Goal: Feedback & Contribution: Submit feedback/report problem

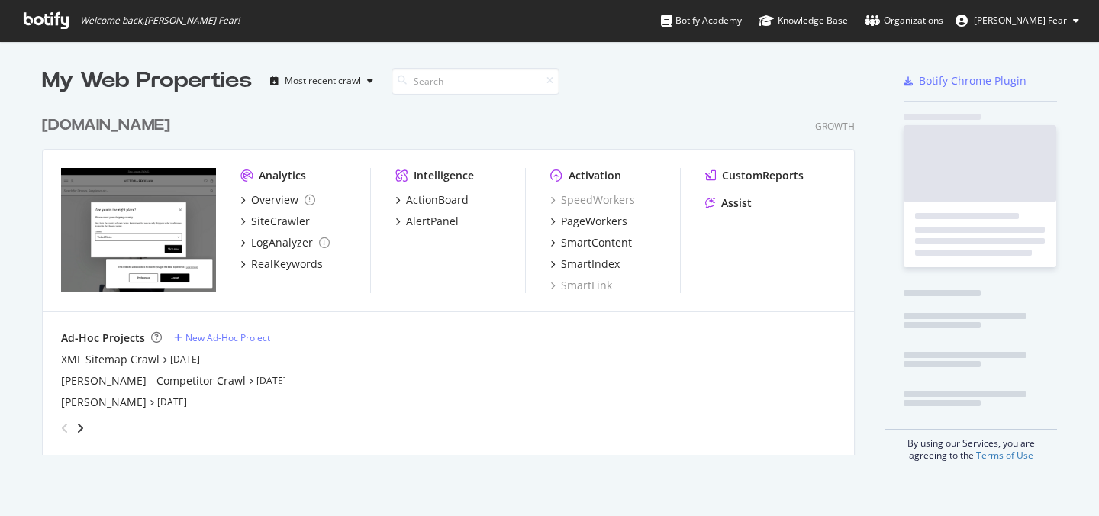
scroll to position [359, 825]
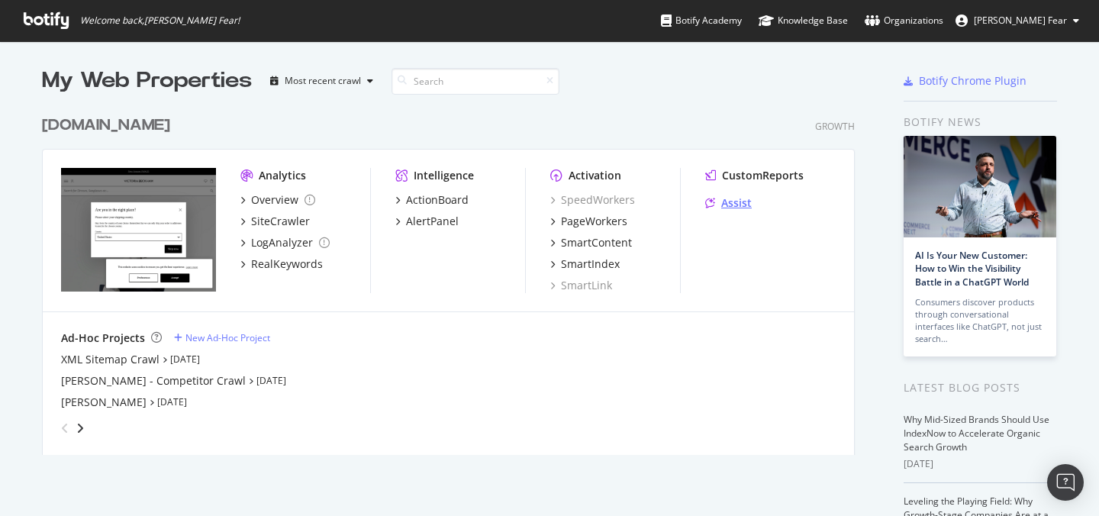
click at [733, 208] on div "Assist" at bounding box center [736, 202] width 31 height 15
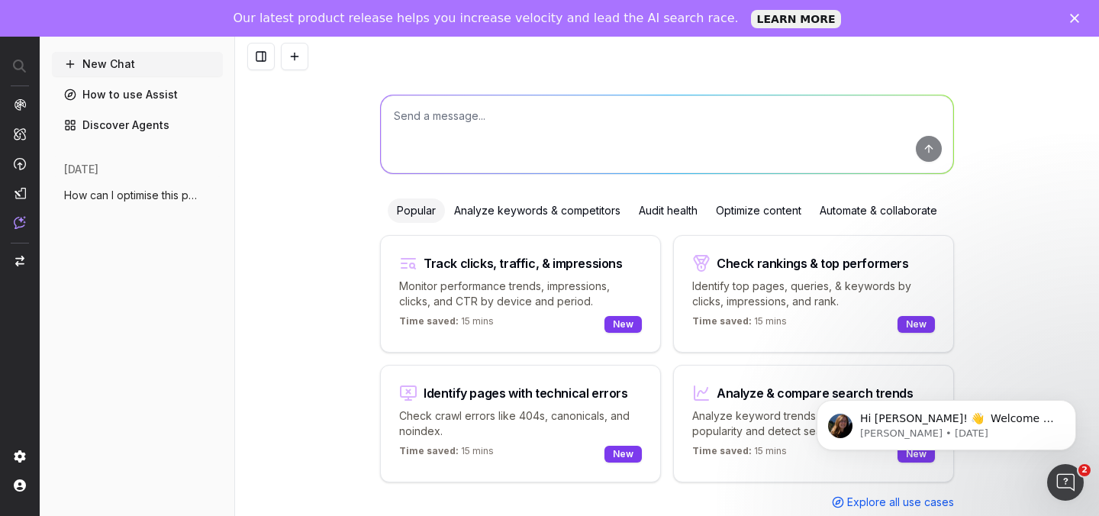
click at [120, 192] on span "How can I optimise this page better http" at bounding box center [131, 195] width 134 height 15
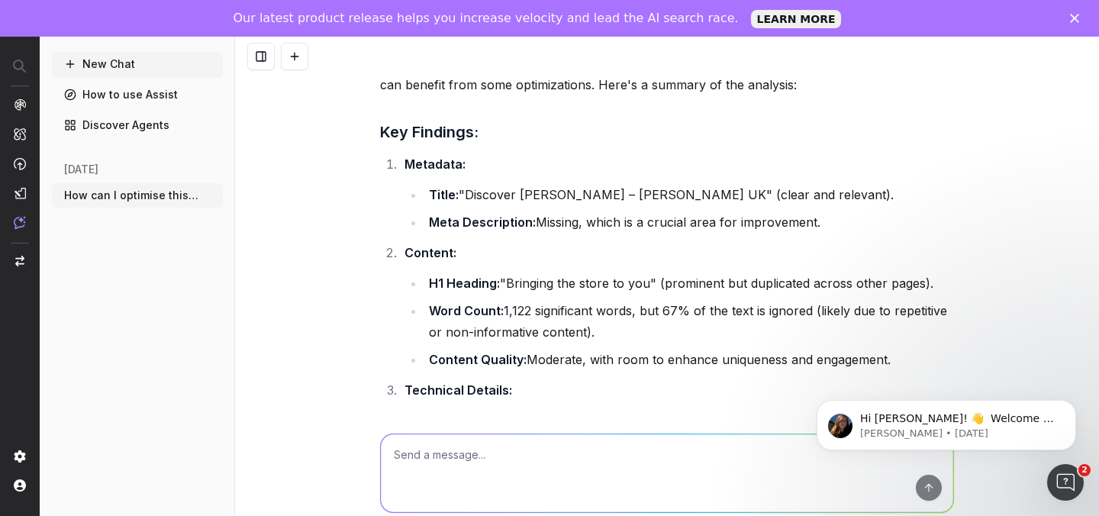
scroll to position [49, 0]
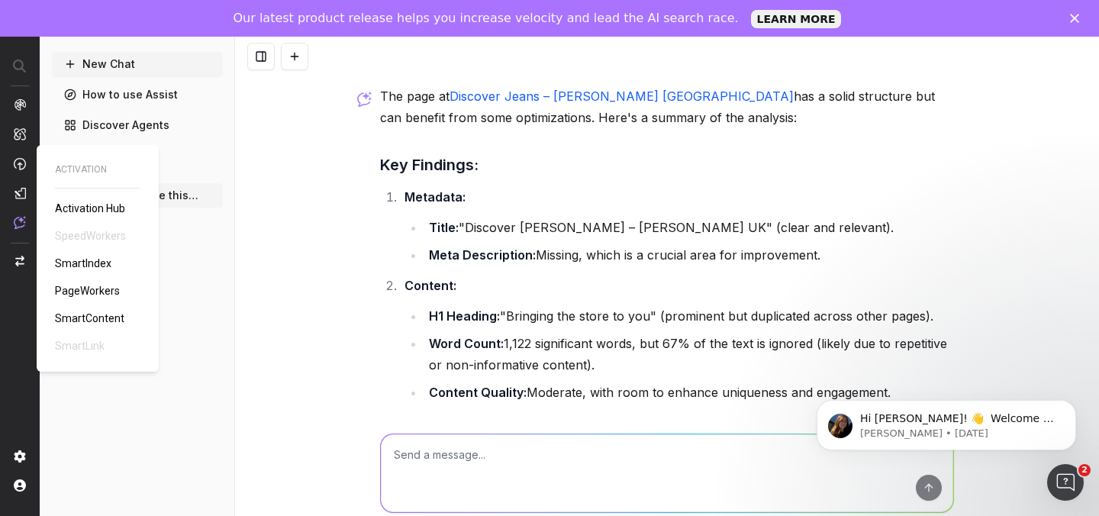
click at [89, 320] on span "SmartContent" at bounding box center [89, 318] width 69 height 12
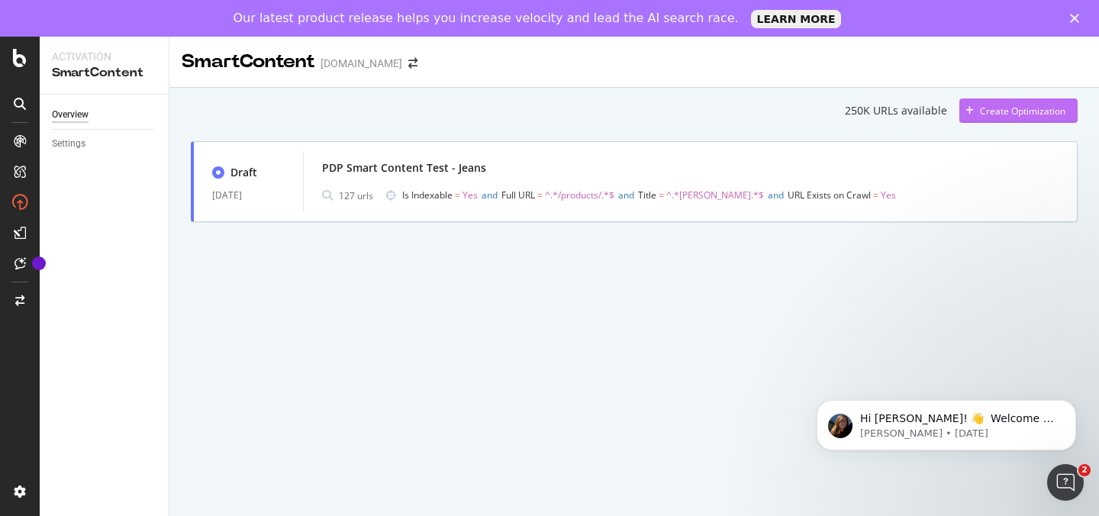
click at [989, 106] on div "Create Optimization" at bounding box center [1023, 111] width 86 height 13
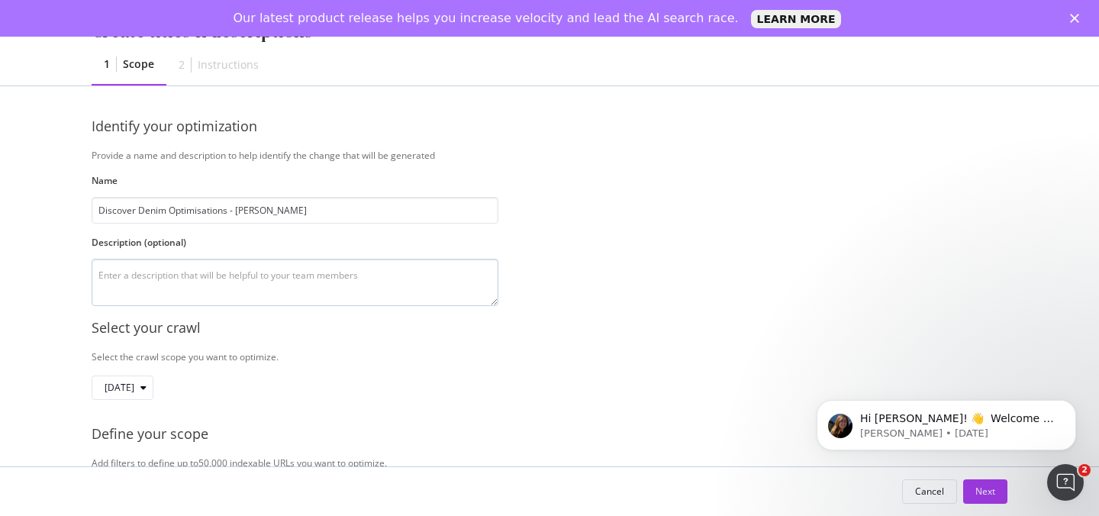
type input "Discover Denim Optimisations - Hazel"
click at [248, 271] on textarea "modal" at bounding box center [295, 282] width 407 height 47
click at [201, 273] on textarea "Optimisations for the dsicover jeans/denim page" at bounding box center [295, 282] width 407 height 47
click at [325, 276] on textarea "Optimisations for the discover jeans/denim page" at bounding box center [295, 282] width 407 height 47
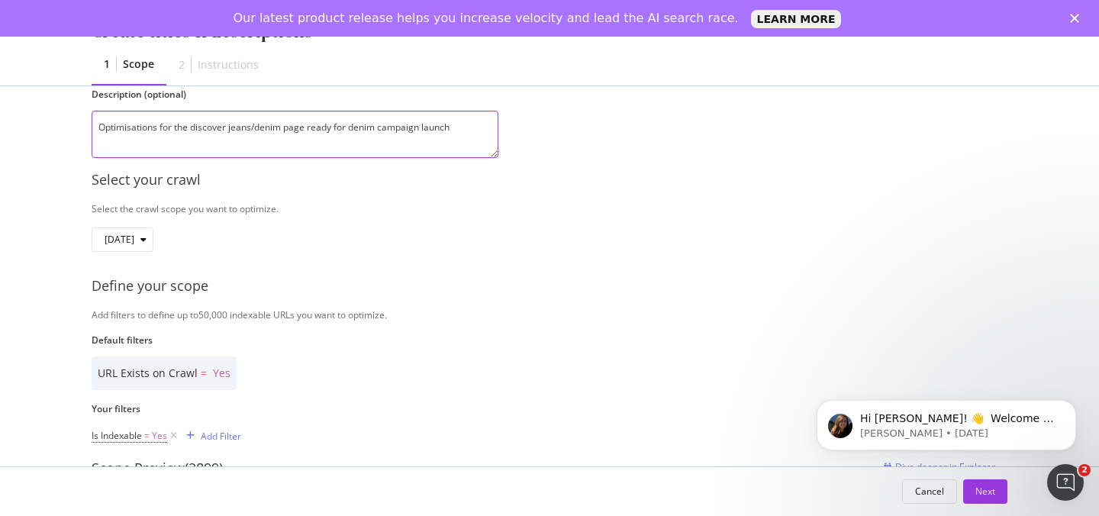
scroll to position [150, 0]
type textarea "Optimisations for the discover jeans/denim page ready for denim campaign launch"
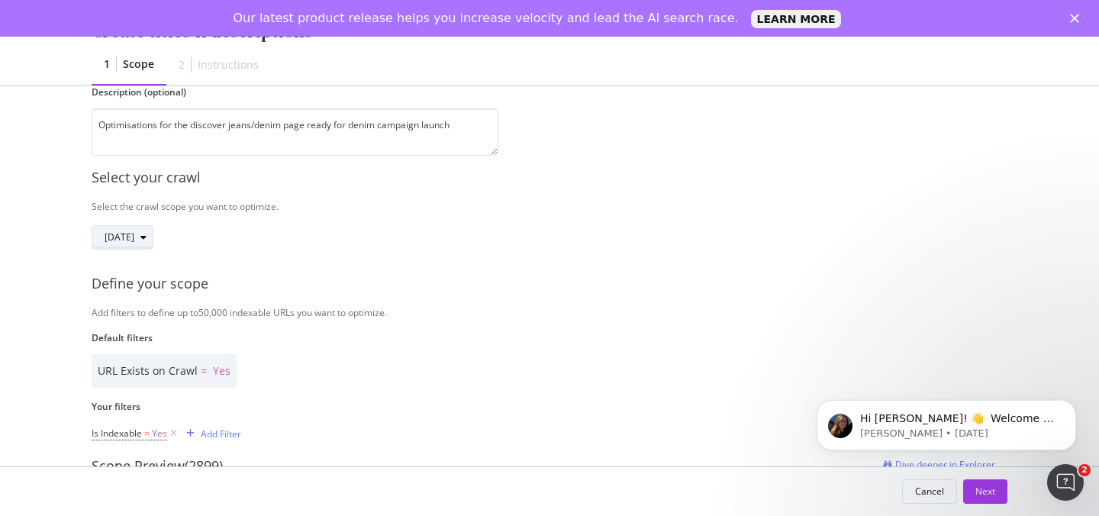
click at [153, 242] on div "modal" at bounding box center [143, 237] width 18 height 9
click at [487, 315] on div "Add filters to define up to 50,000 indexable URLs you want to optimize." at bounding box center [550, 312] width 916 height 13
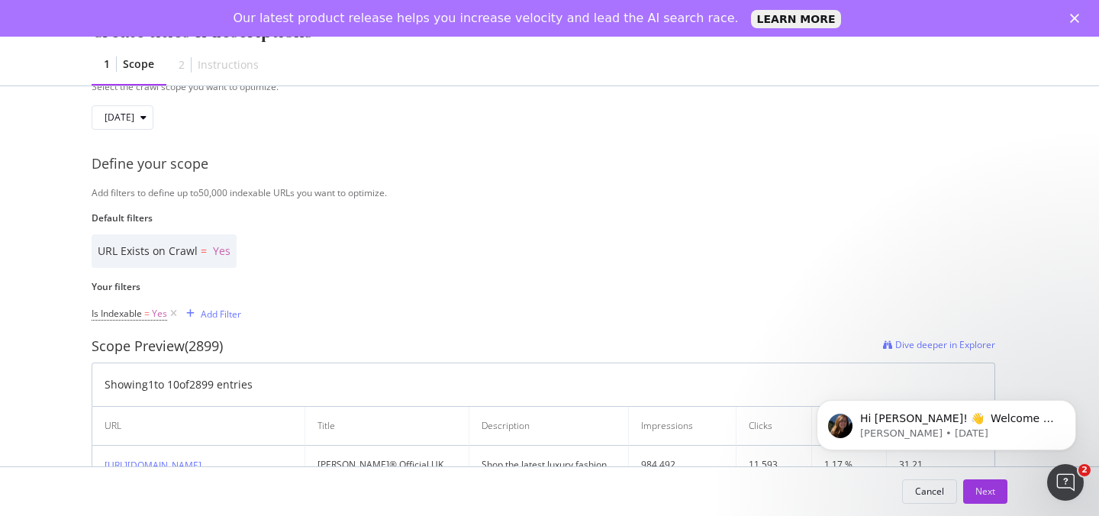
scroll to position [266, 0]
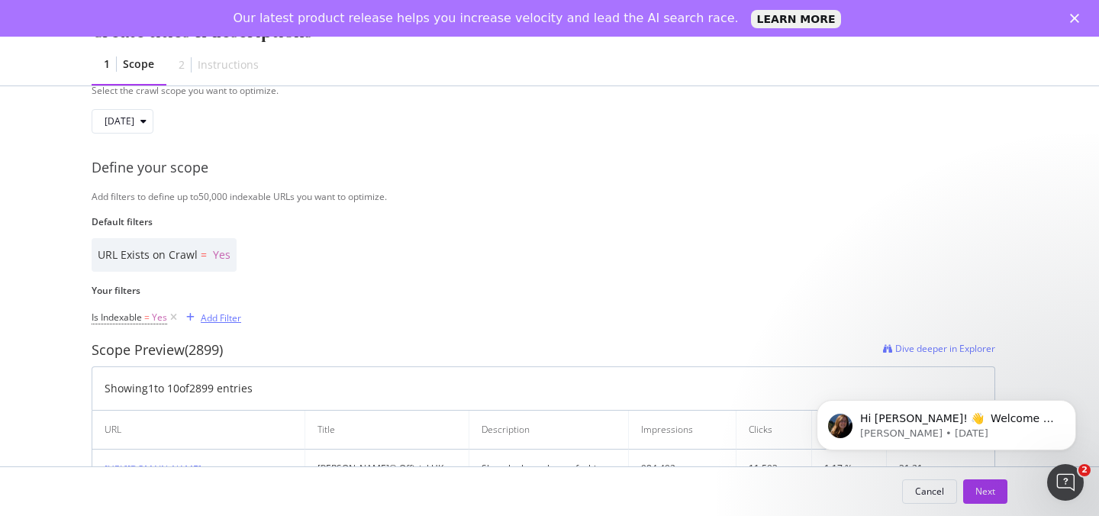
click at [223, 321] on div "Add Filter" at bounding box center [221, 317] width 40 height 13
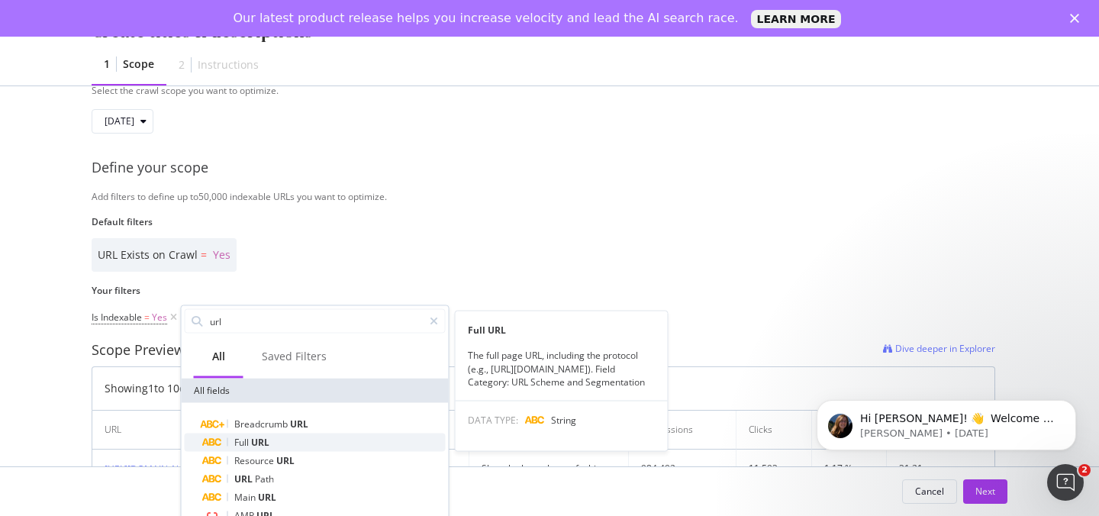
type input "url"
click at [258, 441] on span "URL" at bounding box center [260, 442] width 18 height 13
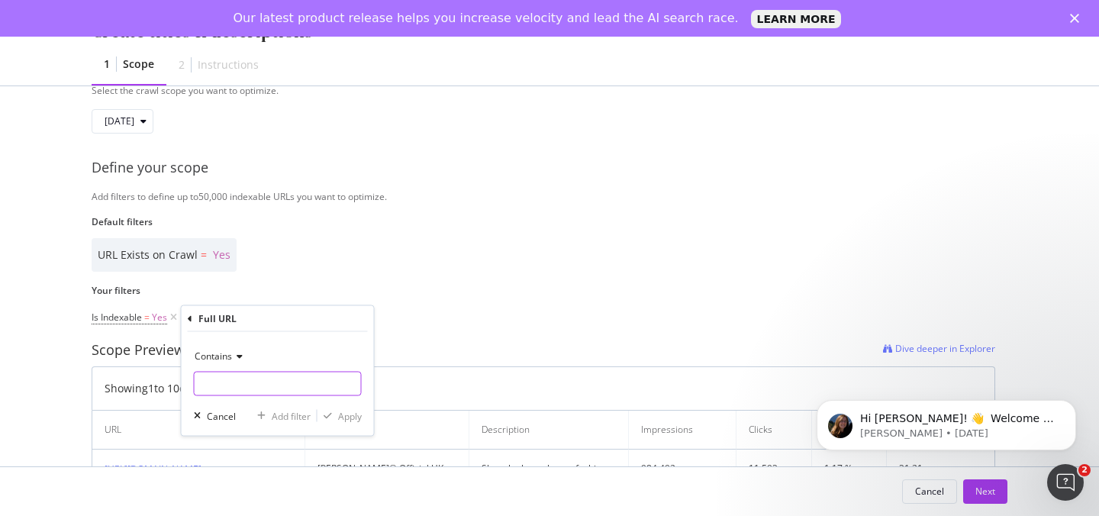
click at [258, 381] on input "Name" at bounding box center [278, 384] width 166 height 24
paste input "https://www.victoriabeckham.com/pages/discover-jeans"
type input "https://www.victoriabeckham.com/pages/discover-jeans"
click at [348, 416] on div "Apply" at bounding box center [350, 415] width 24 height 13
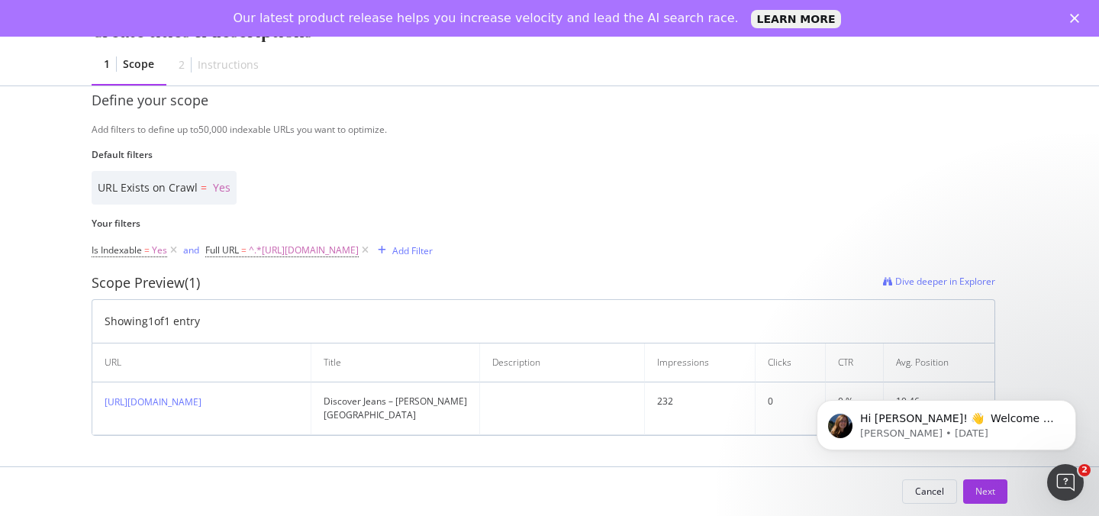
scroll to position [348, 0]
click at [359, 240] on span "^.*https://www.victoriabeckham.com/pages/discover-jeans.*$" at bounding box center [304, 250] width 110 height 21
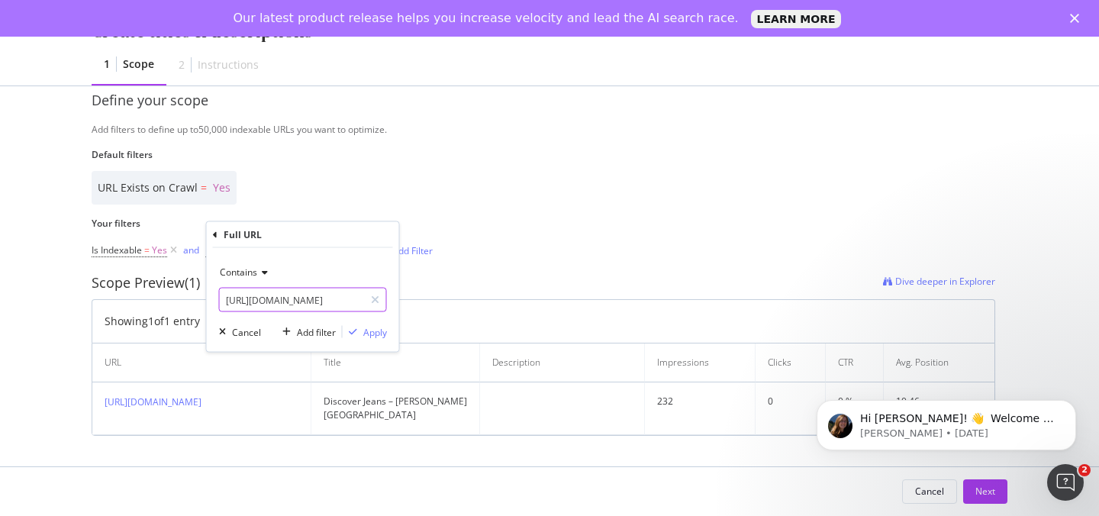
scroll to position [0, 106]
drag, startPoint x: 350, startPoint y: 300, endPoint x: 387, endPoint y: 301, distance: 36.7
click at [387, 301] on div "Contains https://www.victoriabeckham.com/pages/discover-jeans Cancel Add filter…" at bounding box center [303, 300] width 192 height 104
click at [251, 300] on input "https://www.victoriabeckham.com/pages/discover-jeans" at bounding box center [292, 300] width 144 height 24
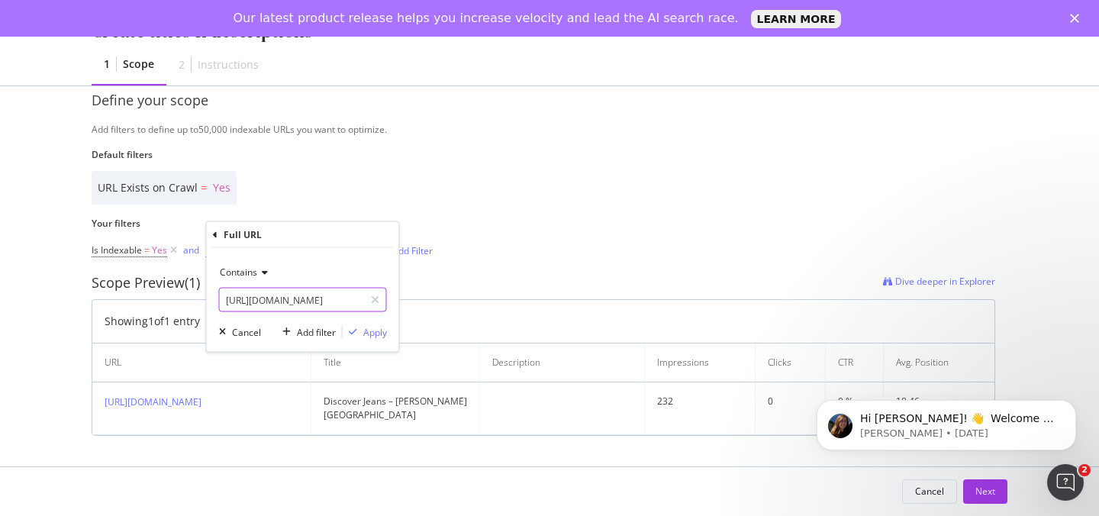
drag, startPoint x: 264, startPoint y: 301, endPoint x: 163, endPoint y: 301, distance: 100.8
click at [163, 301] on div "Select your crawl Select the crawl scope you want to optimize. 2025 Aug. 11th D…" at bounding box center [550, 204] width 916 height 463
drag, startPoint x: 224, startPoint y: 299, endPoint x: 263, endPoint y: 302, distance: 39.0
click at [263, 302] on input "https://www.victoriabeckham.com/pages/discover-jeans" at bounding box center [292, 300] width 144 height 24
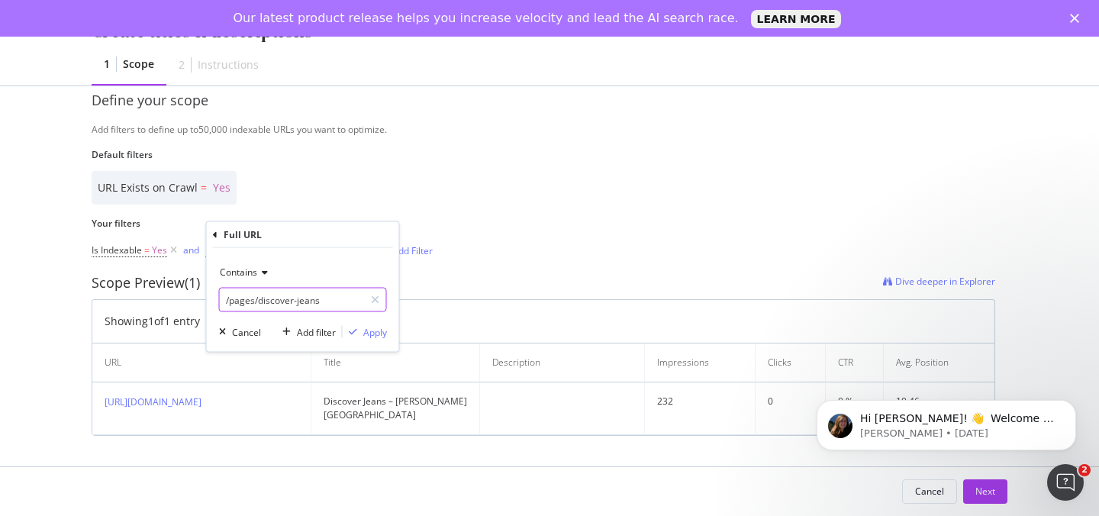
scroll to position [0, 0]
type input "/pages/discover-jeans"
click at [370, 328] on div "Apply" at bounding box center [375, 331] width 24 height 13
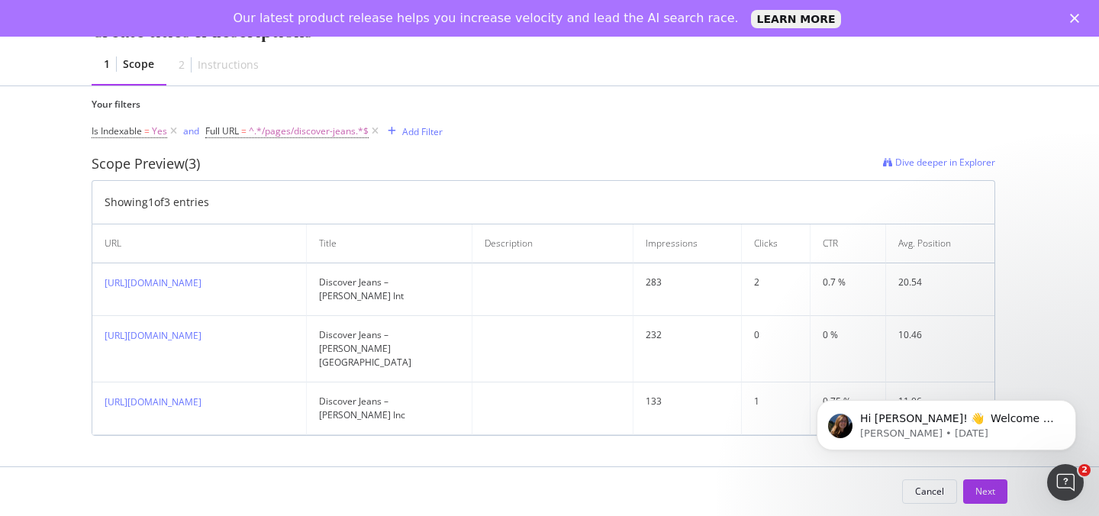
scroll to position [480, 0]
click at [998, 501] on button "Next" at bounding box center [985, 491] width 44 height 24
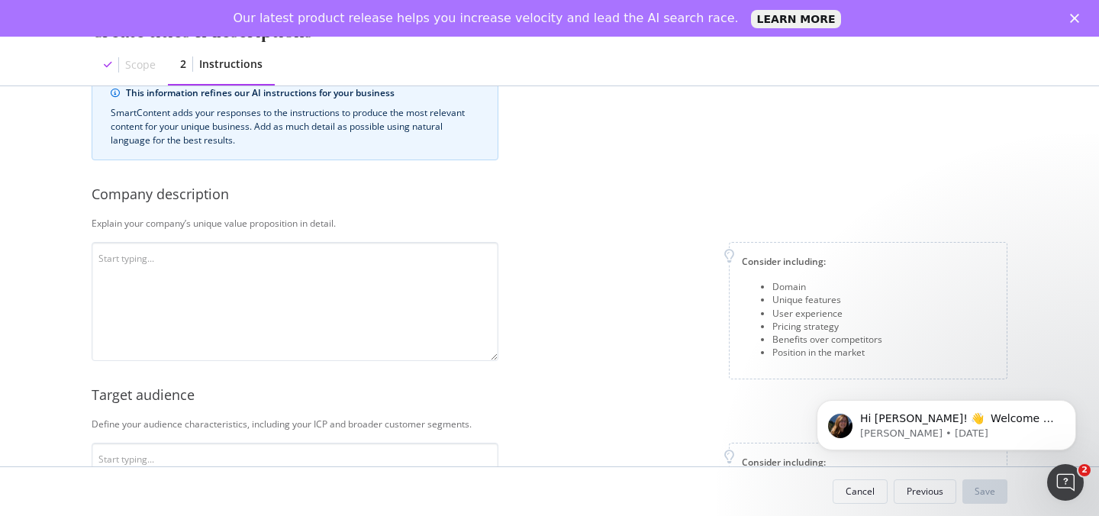
scroll to position [45, 0]
click at [328, 286] on textarea "modal" at bounding box center [295, 299] width 407 height 119
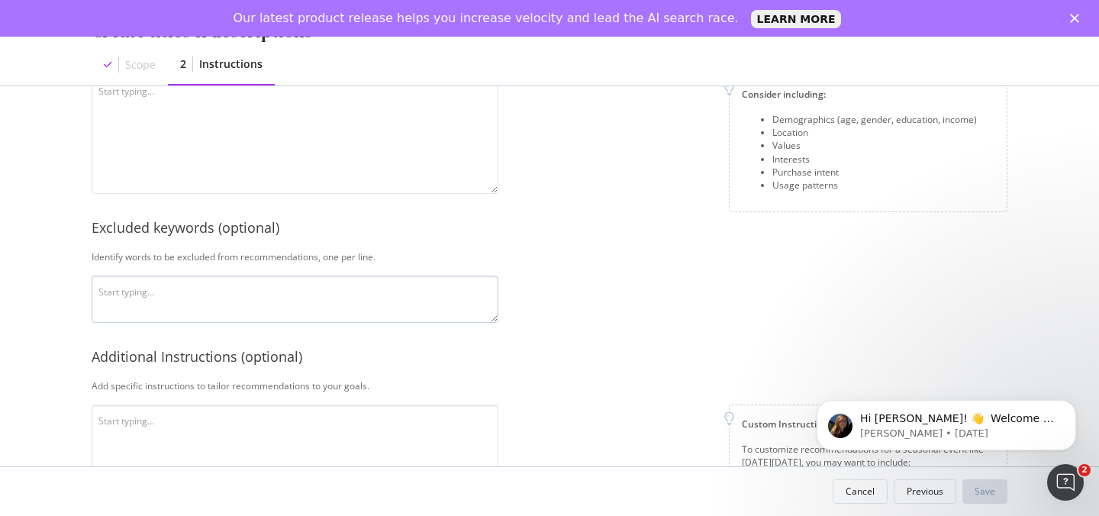
scroll to position [416, 0]
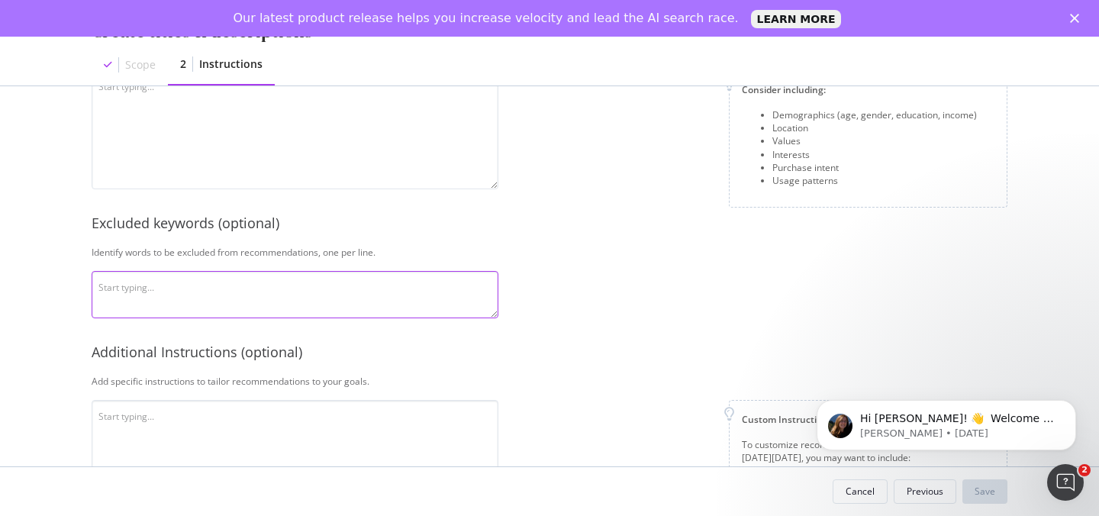
click at [365, 290] on textarea "modal" at bounding box center [295, 294] width 407 height 47
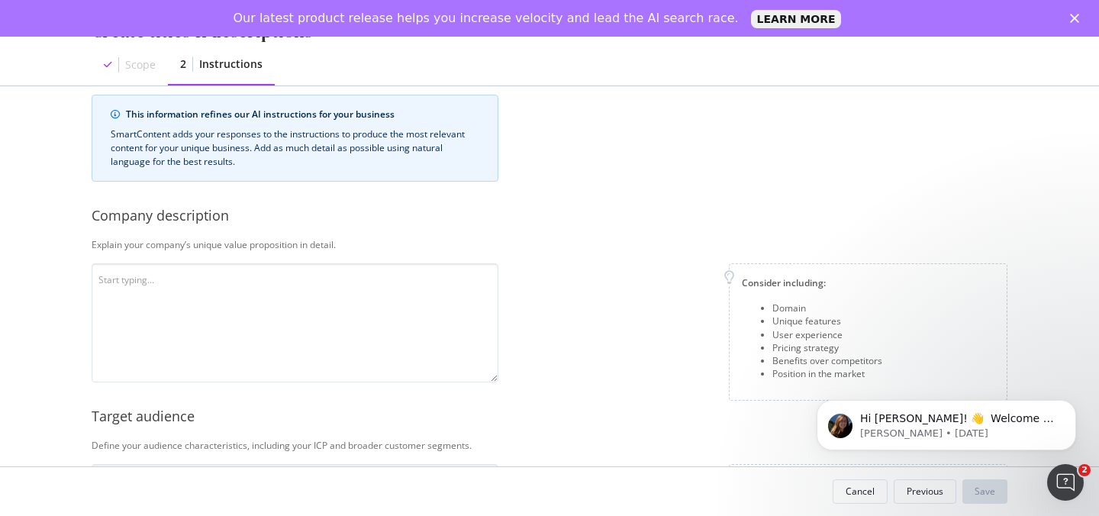
scroll to position [0, 0]
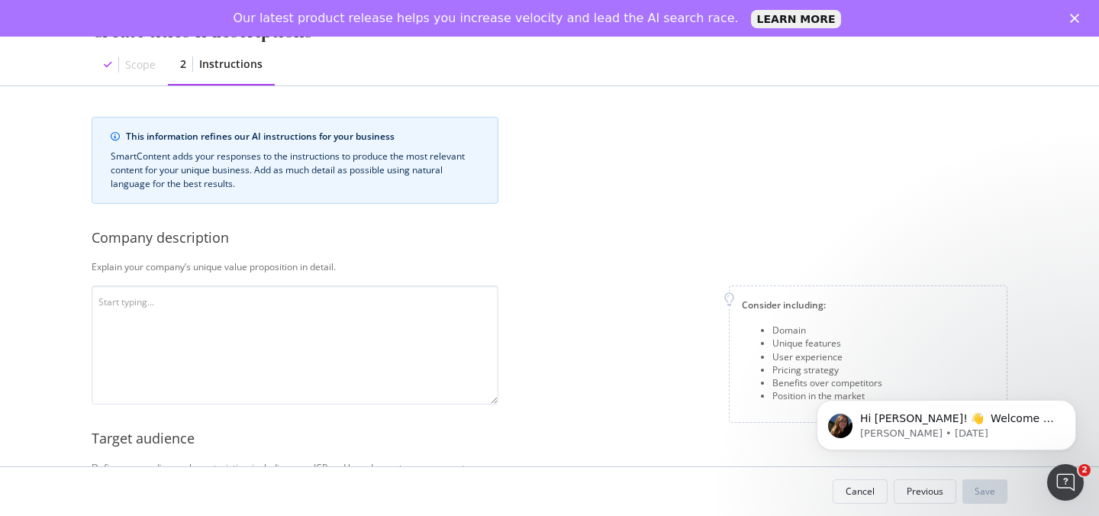
type textarea "designer jeans, designer denim, denim, jeans"
click at [242, 324] on textarea "modal" at bounding box center [295, 345] width 407 height 119
paste textarea "[PERSON_NAME] Ltd. is a high-end fashion label founded by [PERSON_NAME] in [DAT…"
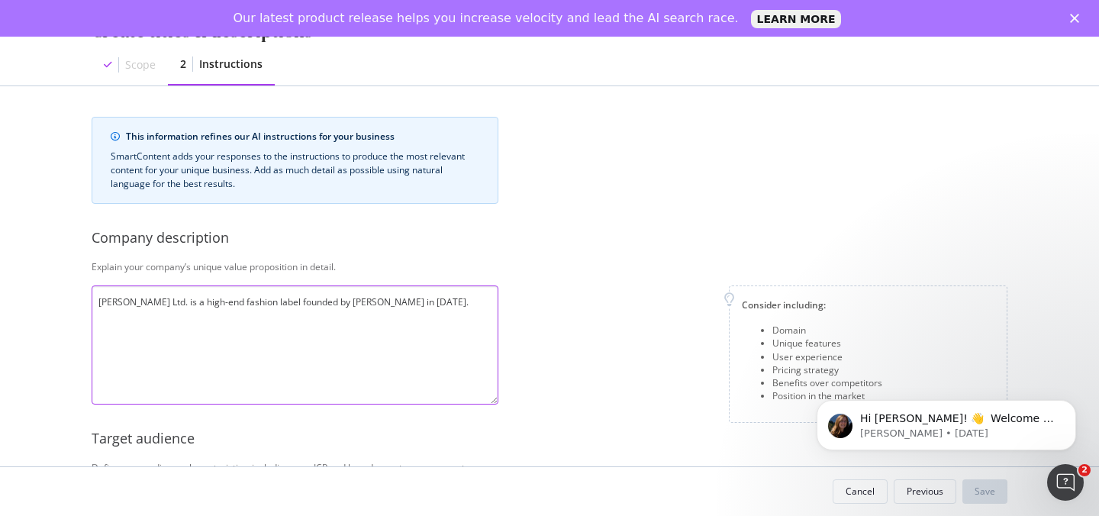
paste textarea "The brand started with a collection of dresses and has since expanded into cate…"
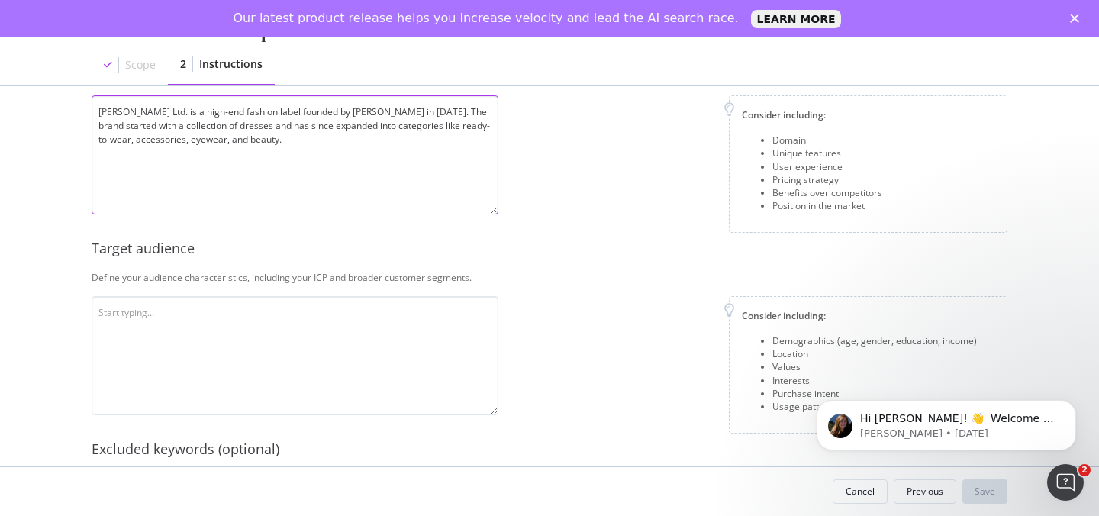
scroll to position [193, 0]
type textarea "[PERSON_NAME] Ltd. is a high-end fashion label founded by [PERSON_NAME] in [DAT…"
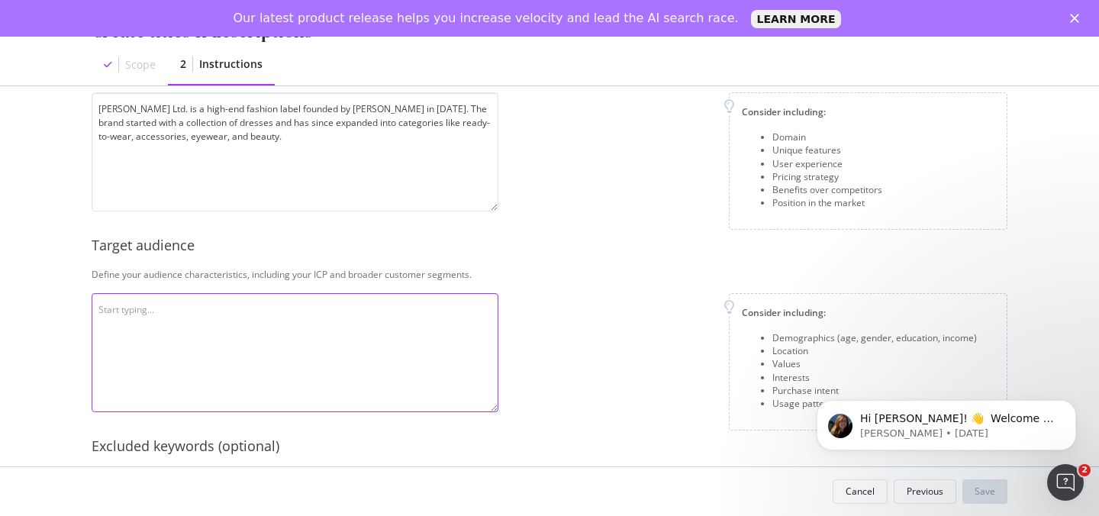
click at [352, 321] on textarea "modal" at bounding box center [295, 352] width 407 height 119
click at [150, 313] on textarea "fashion concious women with disposable inco,e" at bounding box center [295, 352] width 407 height 119
click at [391, 311] on textarea "fashion conscious women with disposable inco,e" at bounding box center [295, 352] width 407 height 119
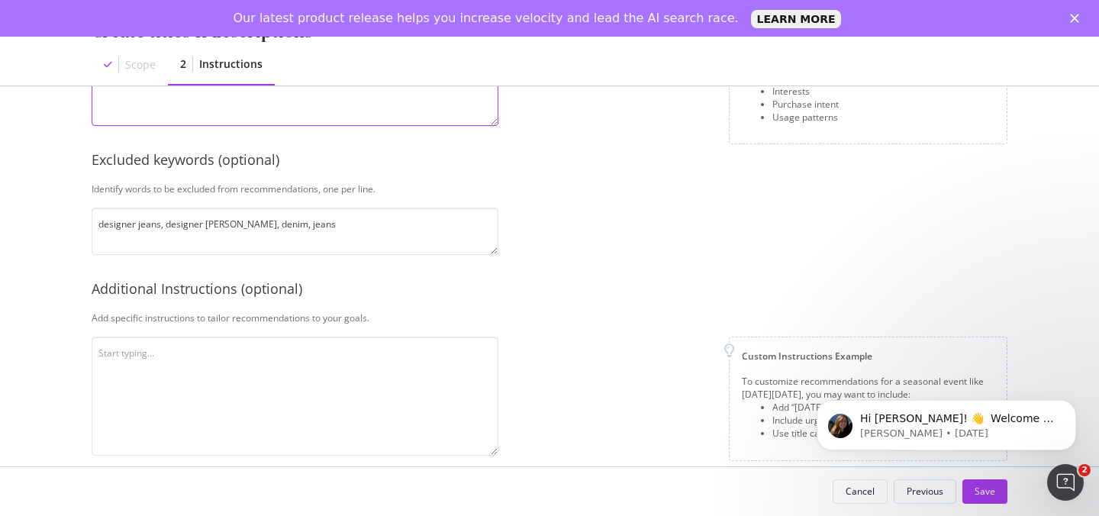
scroll to position [483, 0]
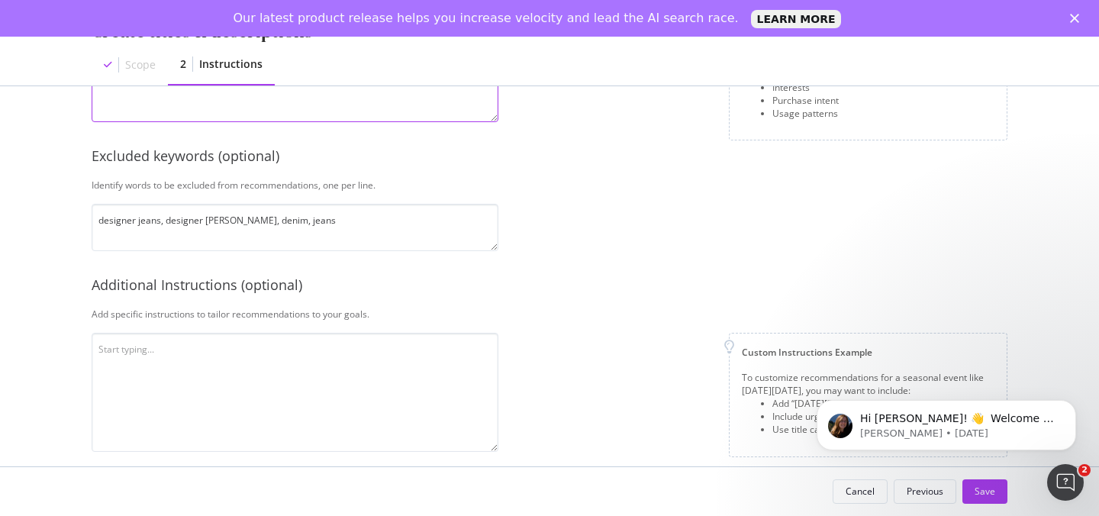
type textarea "fashion conscious women with disposable income"
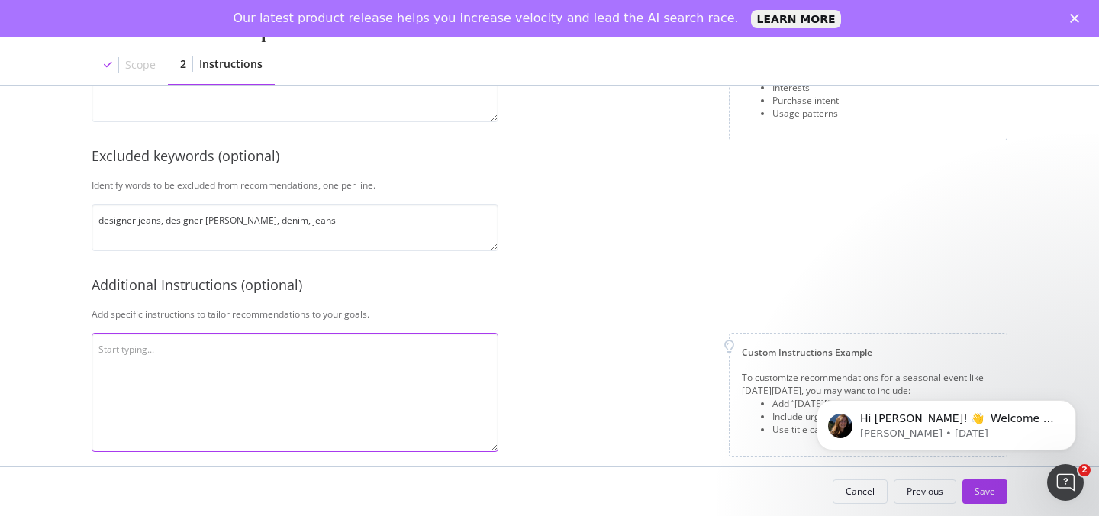
click at [248, 366] on textarea "modal" at bounding box center [295, 392] width 407 height 119
paste textarea "Please optimize the meta description while maintaining a luxurious tone of voice"
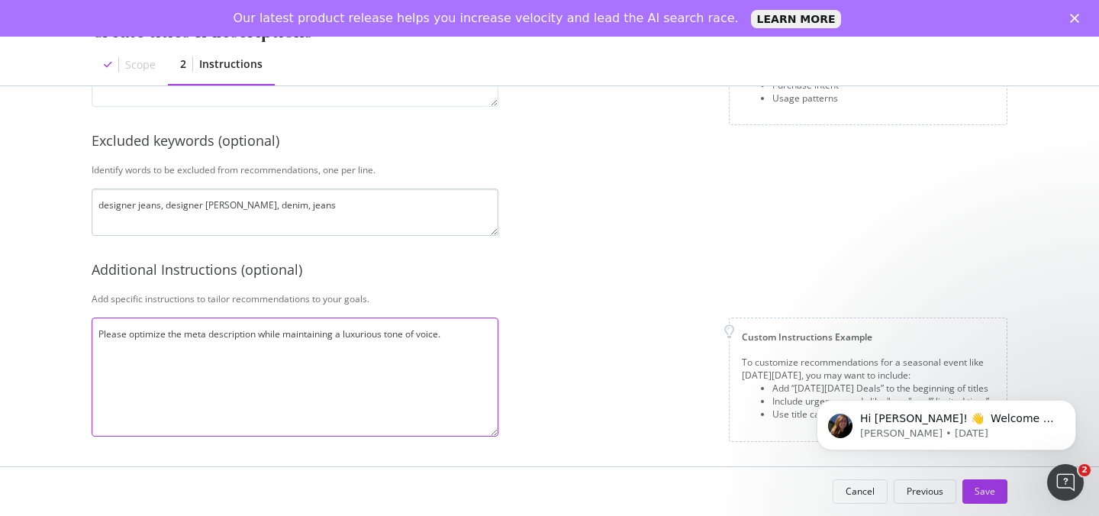
scroll to position [353, 0]
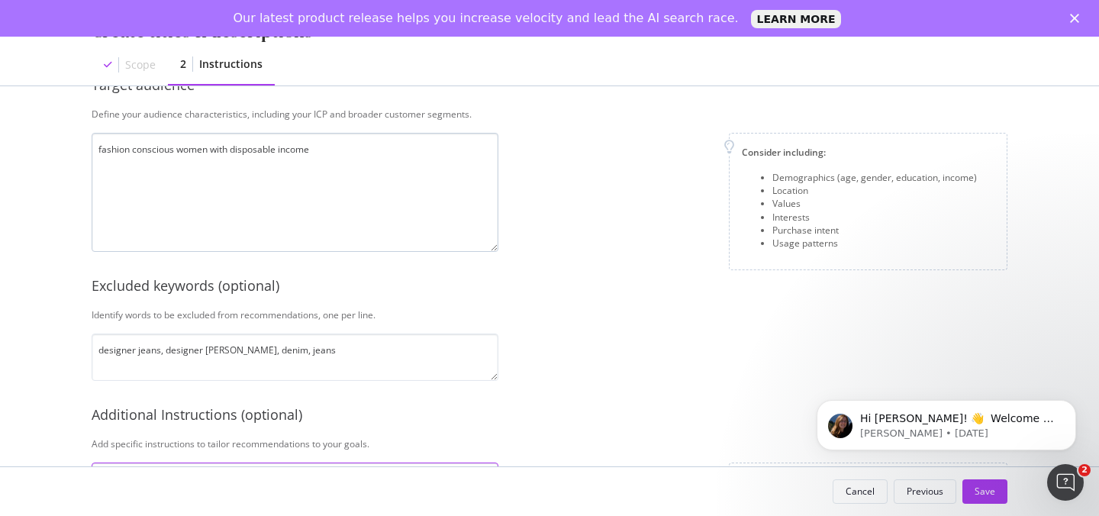
type textarea "Please optimize the meta description while maintaining a luxurious tone of voic…"
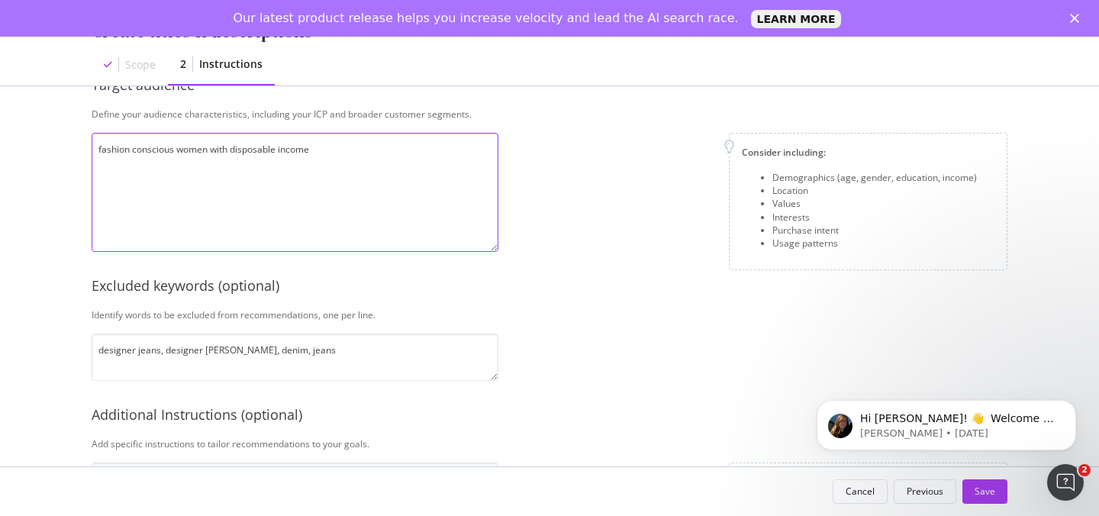
click at [373, 147] on textarea "fashion conscious women with disposable income" at bounding box center [295, 192] width 407 height 119
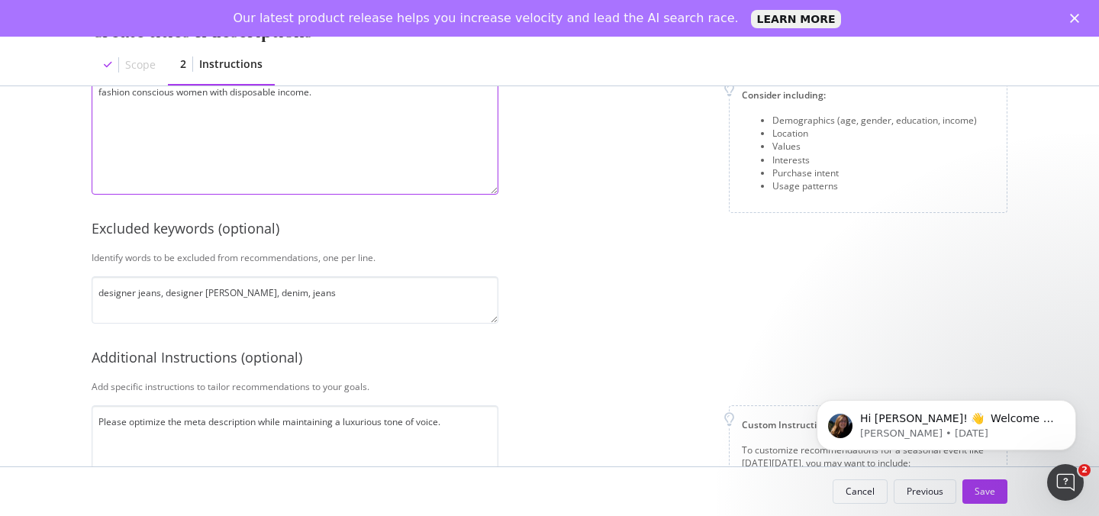
scroll to position [499, 0]
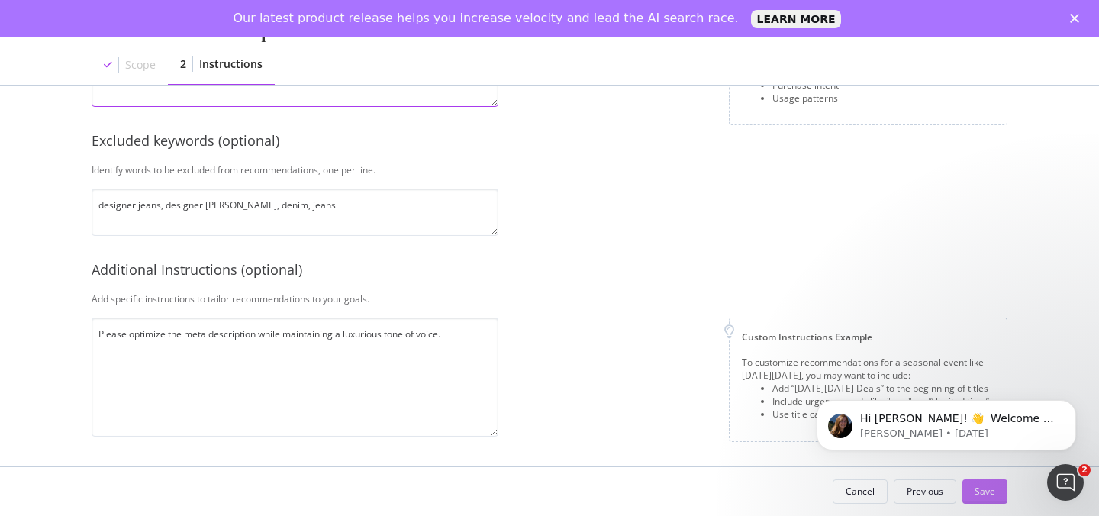
type textarea "fashion conscious women with disposable income."
click at [988, 497] on div "Save" at bounding box center [985, 491] width 21 height 13
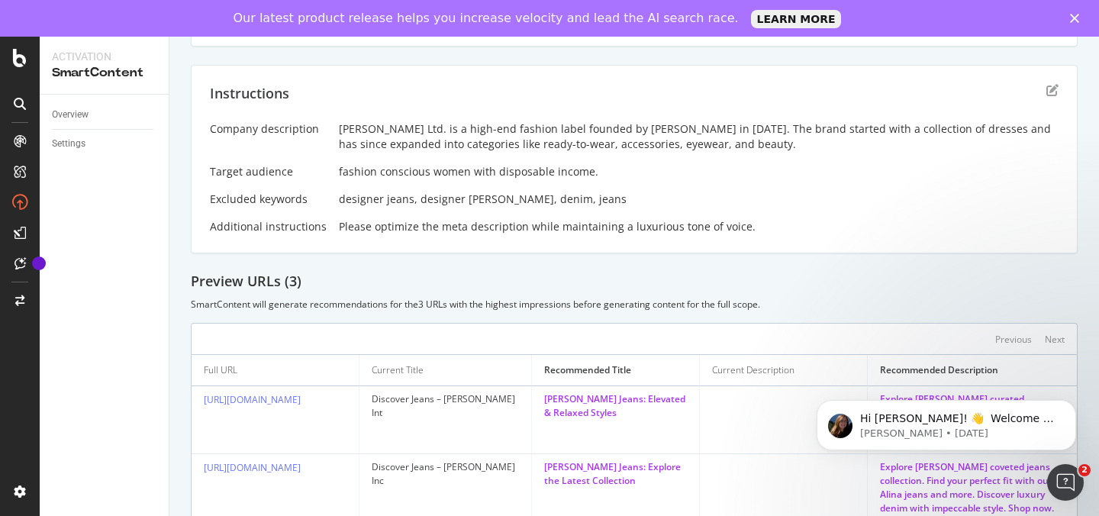
scroll to position [304, 0]
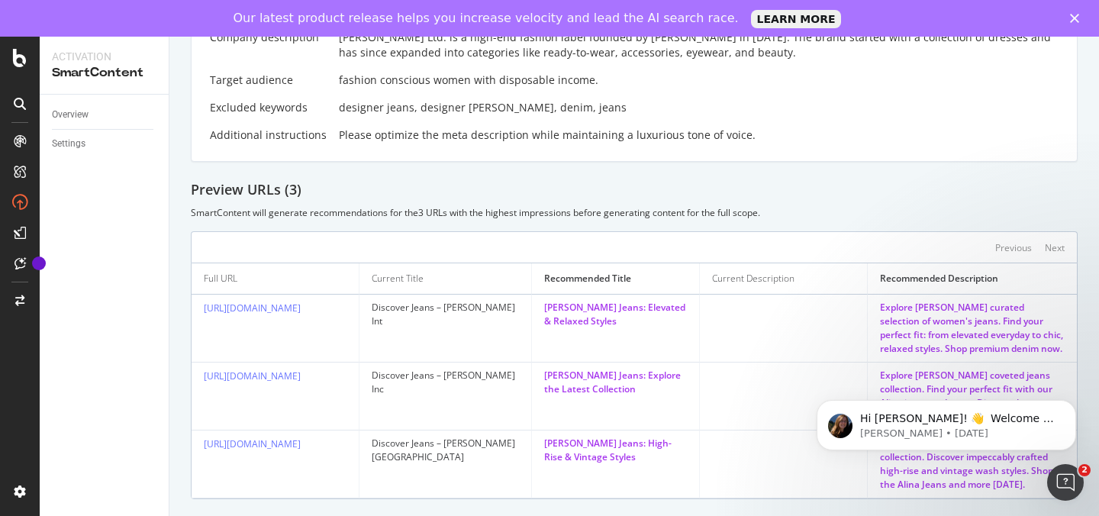
drag, startPoint x: 880, startPoint y: 308, endPoint x: 1044, endPoint y: 331, distance: 165.7
click at [1044, 331] on div "Explore Victoria Beckham's curated selection of women's jeans. Find your perfec…" at bounding box center [972, 328] width 185 height 55
click at [1063, 347] on div "Explore Victoria Beckham's curated selection of women's jeans. Find your perfec…" at bounding box center [972, 328] width 185 height 55
drag, startPoint x: 1061, startPoint y: 349, endPoint x: 874, endPoint y: 305, distance: 192.0
click at [874, 305] on td "Explore Victoria Beckham's curated selection of women's jeans. Find your perfec…" at bounding box center [972, 329] width 209 height 68
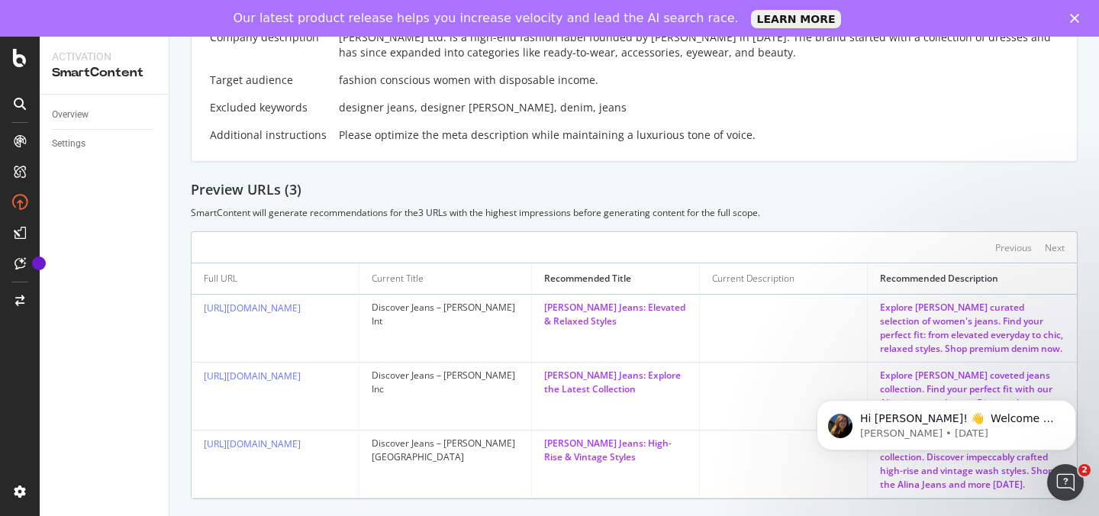
copy div "Explore Victoria Beckham's curated selection of women's jeans. Find your perfec…"
drag, startPoint x: 661, startPoint y: 322, endPoint x: 534, endPoint y: 310, distance: 127.3
click at [534, 310] on td "Victoria Beckham Jeans: Elevated & Relaxed Styles" at bounding box center [616, 329] width 168 height 68
copy div "Victoria Beckham Jeans: Elevated & Relaxed Styles"
click at [647, 391] on div "Victoria Beckham Jeans: Explore the Latest Collection" at bounding box center [615, 382] width 143 height 27
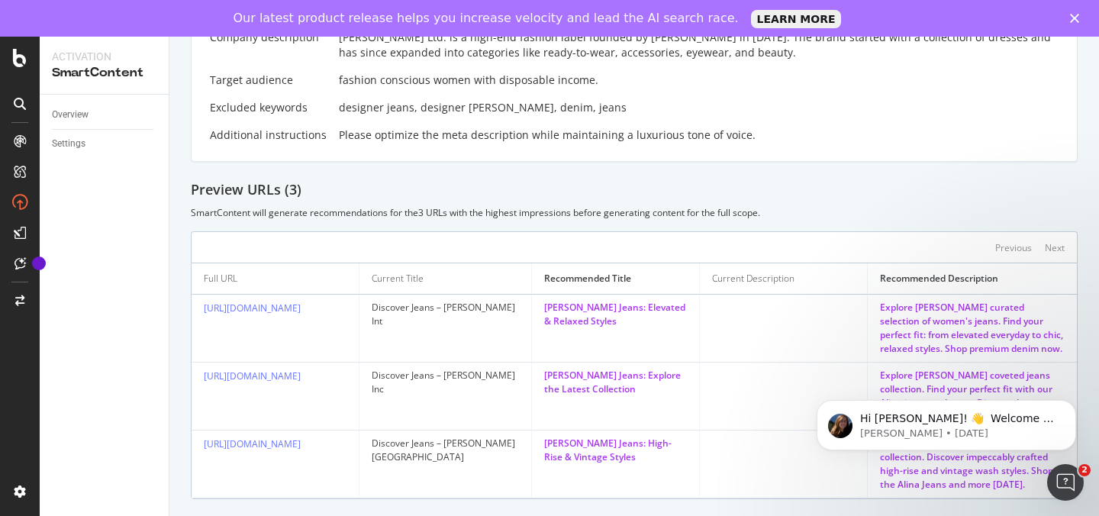
drag, startPoint x: 654, startPoint y: 390, endPoint x: 535, endPoint y: 380, distance: 118.8
click at [535, 380] on td "Victoria Beckham Jeans: Explore the Latest Collection" at bounding box center [616, 397] width 168 height 68
copy div "Victoria Beckham Jeans: Explore the Latest Collection"
click at [1070, 411] on button "Dismiss notification" at bounding box center [1072, 405] width 20 height 20
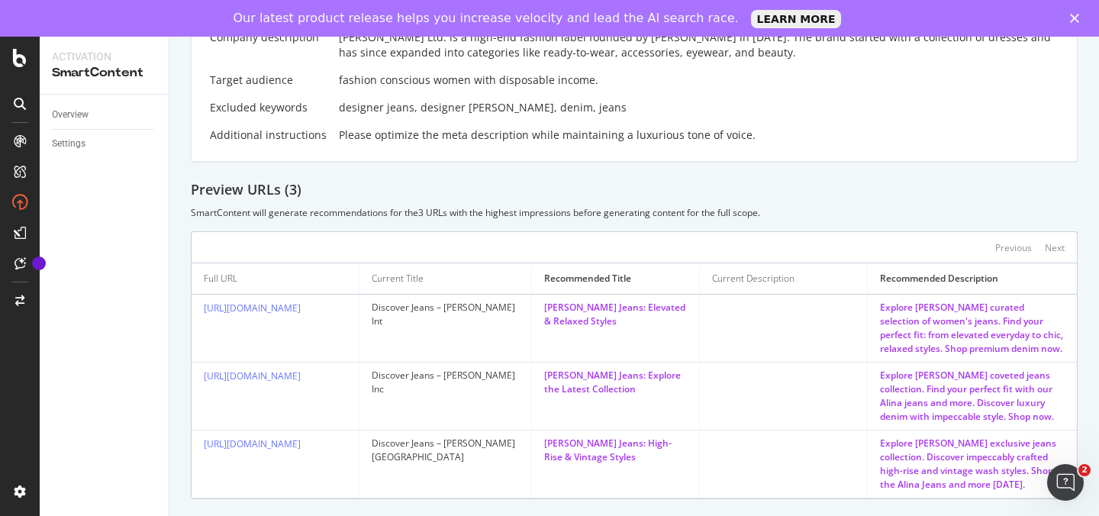
drag, startPoint x: 1055, startPoint y: 418, endPoint x: 868, endPoint y: 378, distance: 191.2
click at [868, 378] on td "Explore Victoria Beckham's coveted jeans collection. Find your perfect fit with…" at bounding box center [972, 397] width 209 height 68
copy div "Explore Victoria Beckham's coveted jeans collection. Find your perfect fit with…"
drag, startPoint x: 657, startPoint y: 456, endPoint x: 540, endPoint y: 445, distance: 117.3
click at [544, 445] on div "Victoria Beckham Jeans: High-Rise & Vintage Styles" at bounding box center [615, 450] width 143 height 27
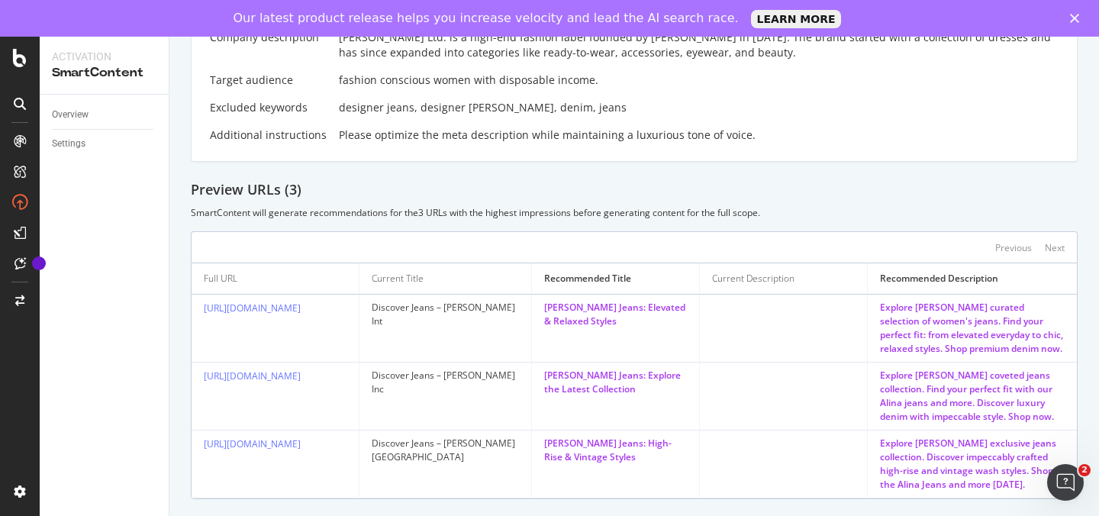
copy div "Victoria Beckham Jeans: High-Rise & Vintage Styles"
click at [437, 317] on div "Discover Jeans – Victoria Beckham Int" at bounding box center [445, 314] width 147 height 27
drag, startPoint x: 663, startPoint y: 321, endPoint x: 536, endPoint y: 311, distance: 127.9
click at [536, 311] on td "Victoria Beckham Jeans: Elevated & Relaxed Styles" at bounding box center [616, 329] width 168 height 68
copy div "Victoria Beckham Jeans: Elevated & Relaxed Styles"
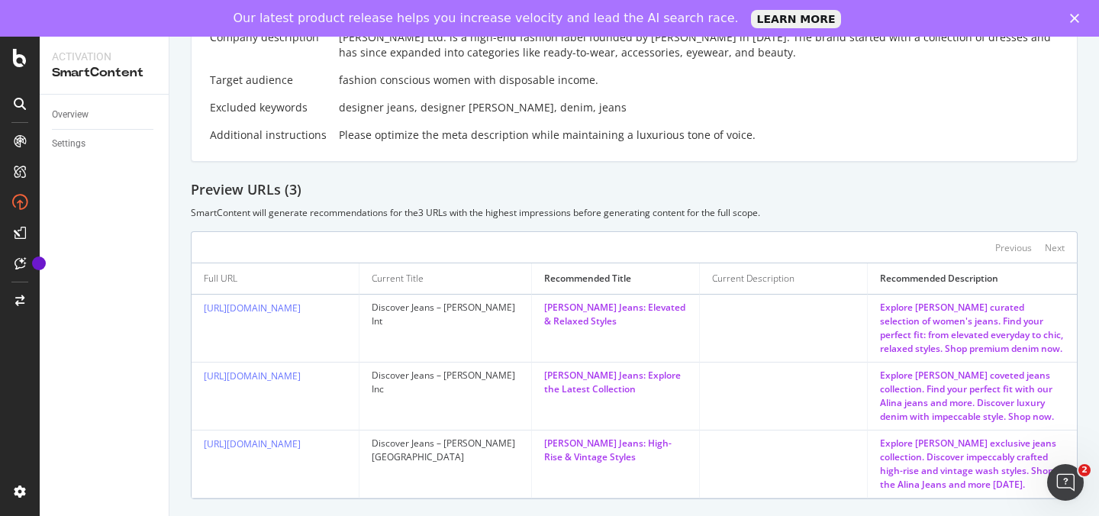
drag, startPoint x: 1067, startPoint y: 347, endPoint x: 876, endPoint y: 311, distance: 193.5
click at [876, 311] on td "Explore Victoria Beckham's curated selection of women's jeans. Find your perfec…" at bounding box center [972, 329] width 209 height 68
copy div "Explore Victoria Beckham's curated selection of women's jeans. Find your perfec…"
click at [797, 206] on div "SmartContent will generate recommendations for the 3 URLs with the highest impr…" at bounding box center [634, 212] width 887 height 13
drag, startPoint x: 877, startPoint y: 444, endPoint x: 1044, endPoint y: 483, distance: 170.9
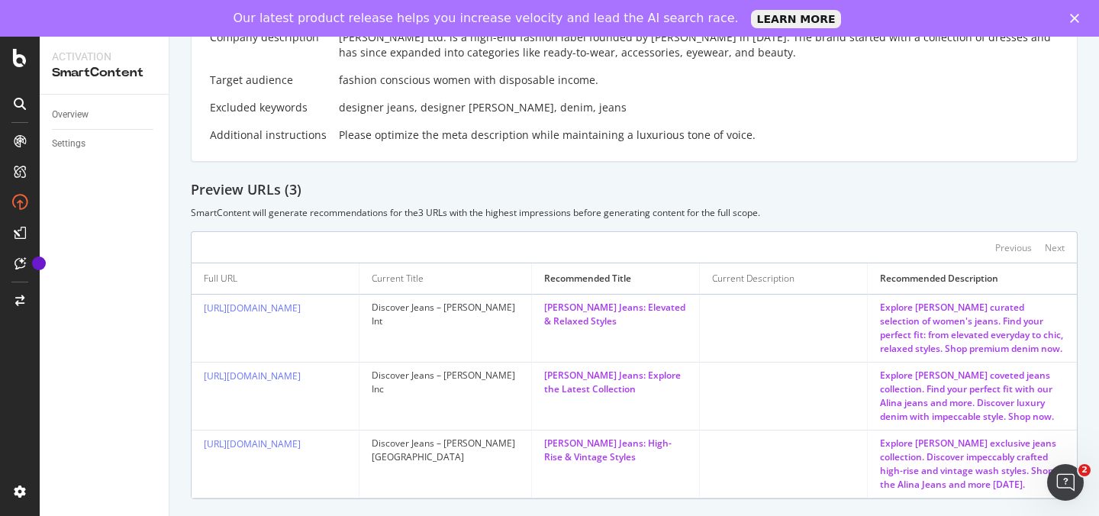
click at [1044, 483] on div "Explore Victoria Beckham's exclusive jeans collection. Discover impeccably craf…" at bounding box center [972, 464] width 185 height 55
copy div "Explore Victoria Beckham's exclusive jeans collection. Discover impeccably craf…"
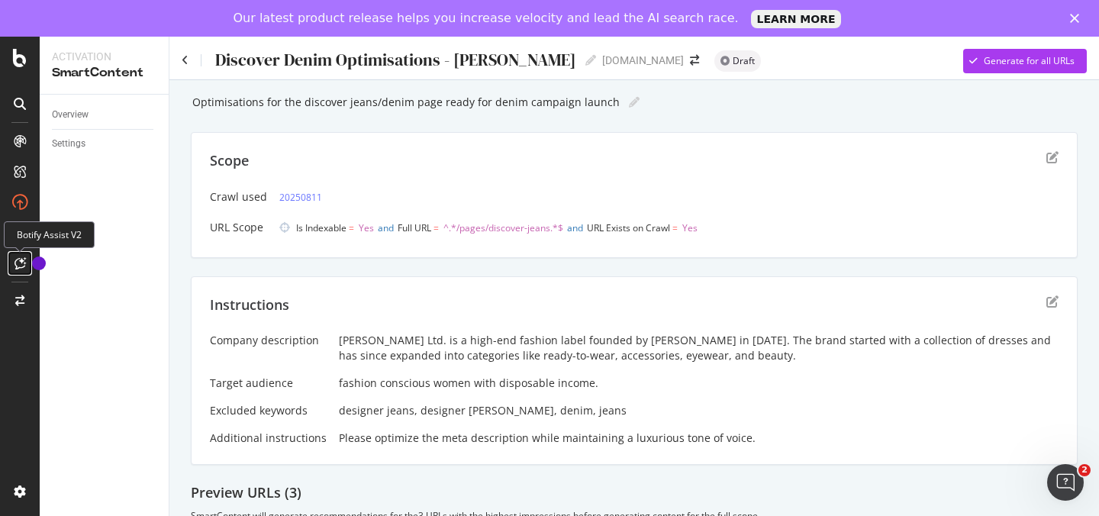
click at [20, 263] on icon at bounding box center [20, 263] width 11 height 12
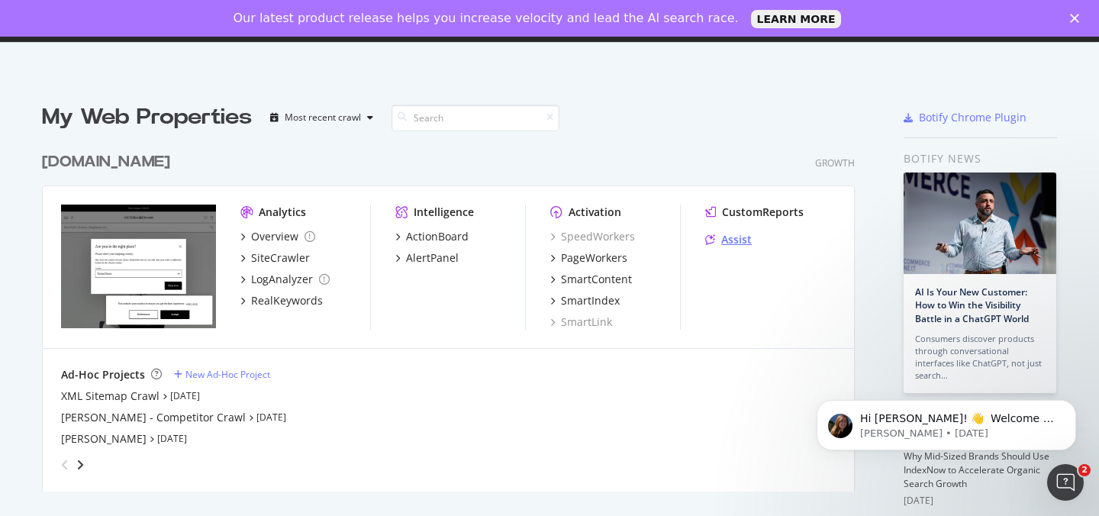
click at [750, 240] on div "Assist" at bounding box center [736, 239] width 31 height 15
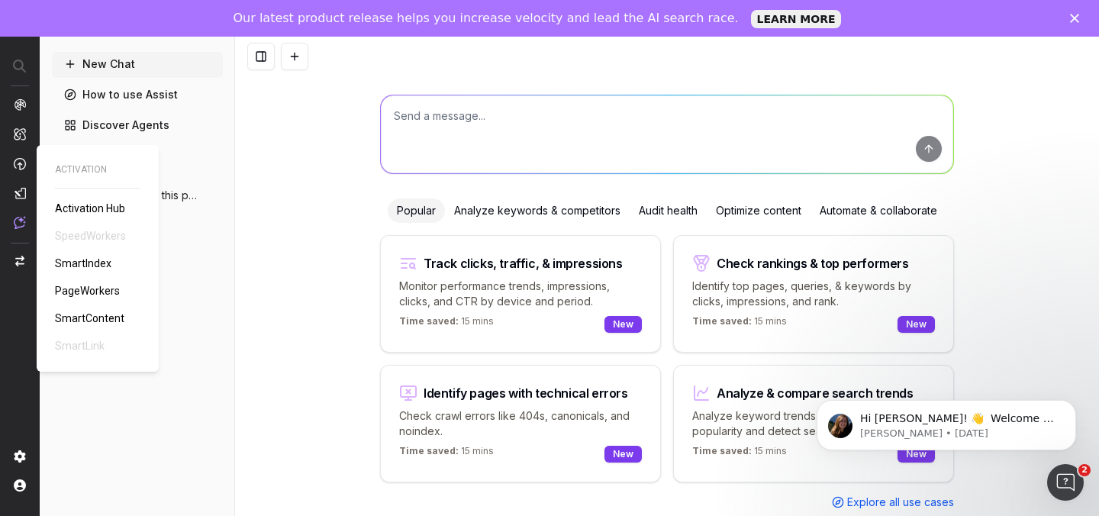
click at [102, 317] on span "SmartContent" at bounding box center [89, 318] width 69 height 12
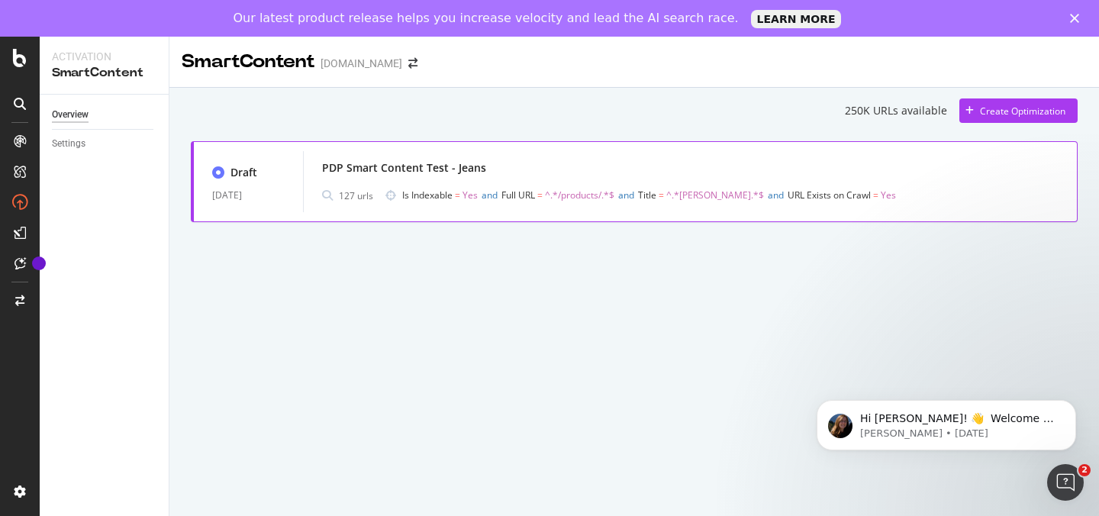
click at [377, 169] on div "PDP Smart Content Test - Jeans" at bounding box center [404, 167] width 164 height 15
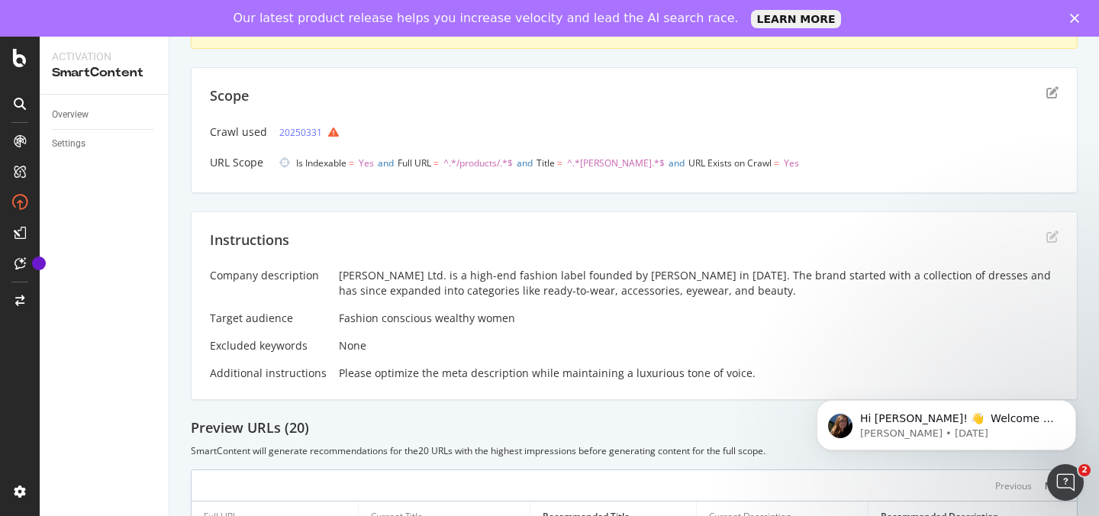
scroll to position [124, 0]
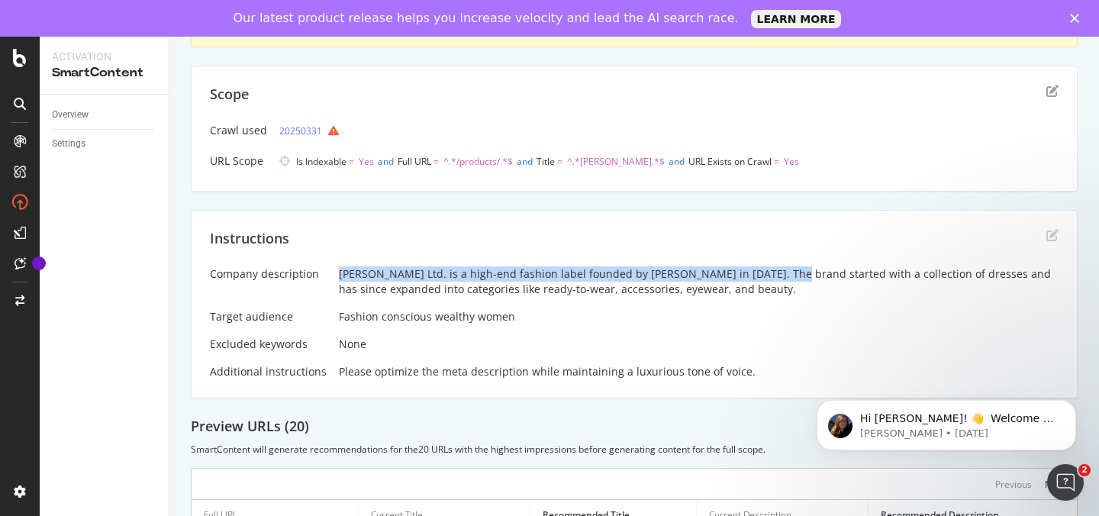
drag, startPoint x: 337, startPoint y: 274, endPoint x: 765, endPoint y: 268, distance: 428.3
click at [765, 268] on div "[PERSON_NAME] Ltd. is a high-end fashion label founded by [PERSON_NAME] in [DAT…" at bounding box center [699, 281] width 720 height 31
copy div "[PERSON_NAME] Ltd. is a high-end fashion label founded by [PERSON_NAME] in [DAT…"
drag, startPoint x: 769, startPoint y: 276, endPoint x: 963, endPoint y: 290, distance: 194.5
click at [963, 290] on div "[PERSON_NAME] Ltd. is a high-end fashion label founded by [PERSON_NAME] in [DAT…" at bounding box center [699, 281] width 720 height 31
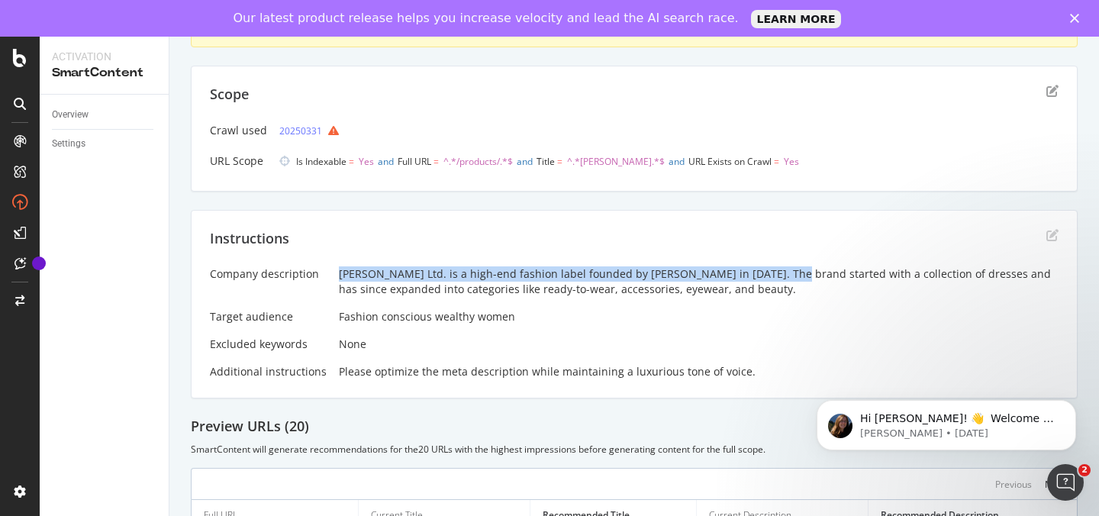
copy div "The brand started with a collection of dresses and has since expanded into cate…"
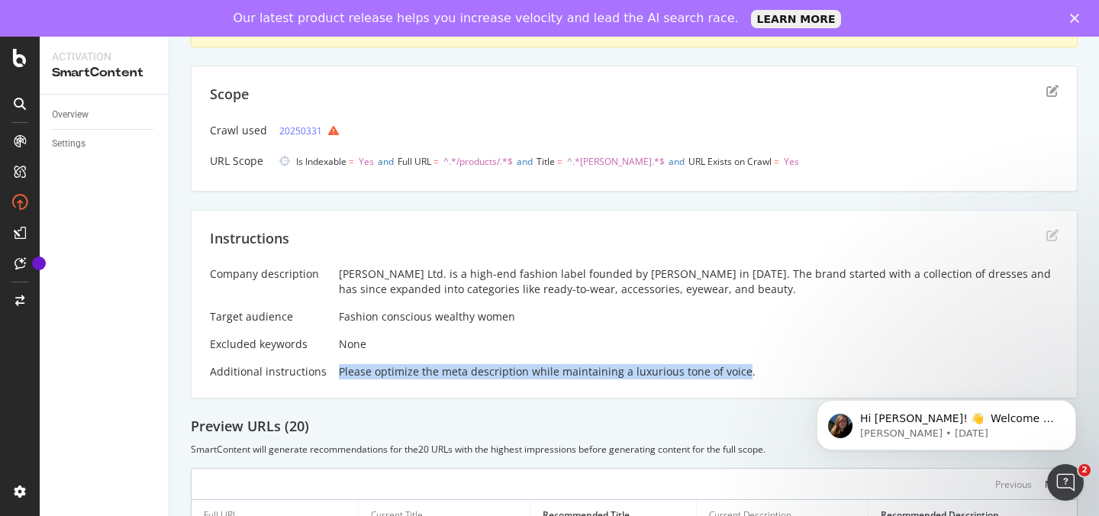
drag, startPoint x: 336, startPoint y: 375, endPoint x: 733, endPoint y: 373, distance: 397.0
click at [733, 373] on div "Please optimize the meta description while maintaining a luxurious tone of voic…" at bounding box center [699, 371] width 720 height 15
copy div "Please optimize the meta description while maintaining a luxurious tone of voice"
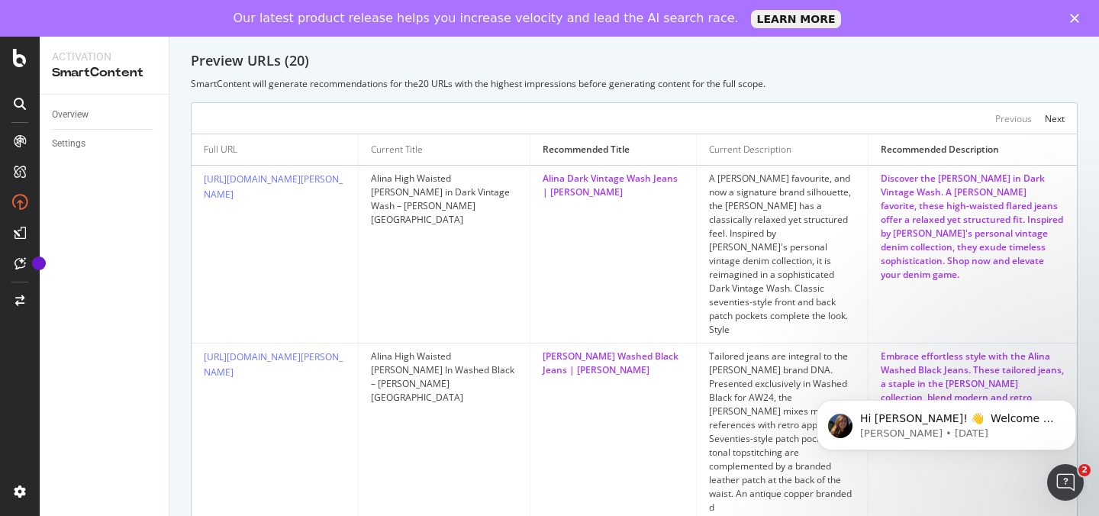
scroll to position [498, 0]
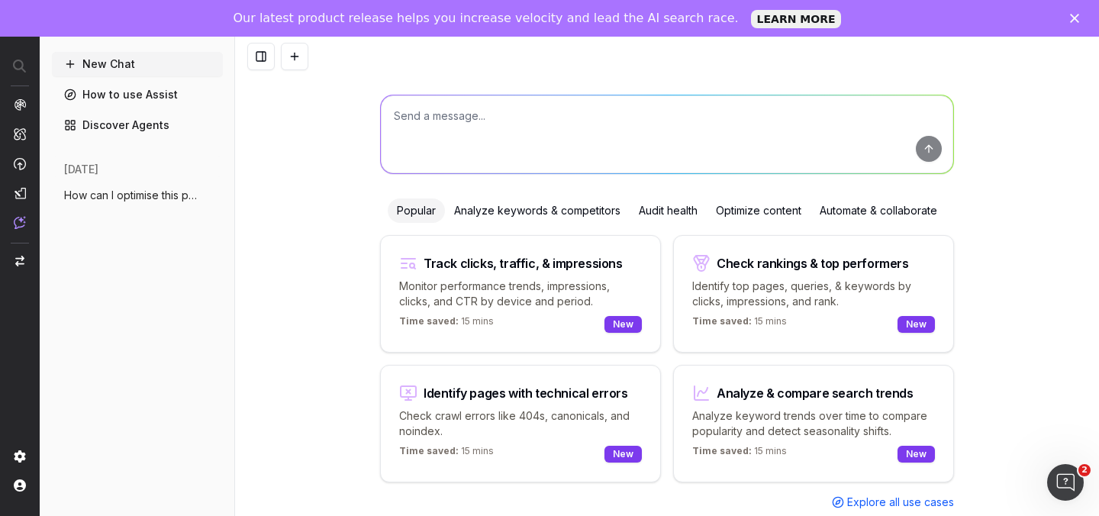
click at [105, 195] on span "How can I optimise this page better http" at bounding box center [131, 195] width 134 height 15
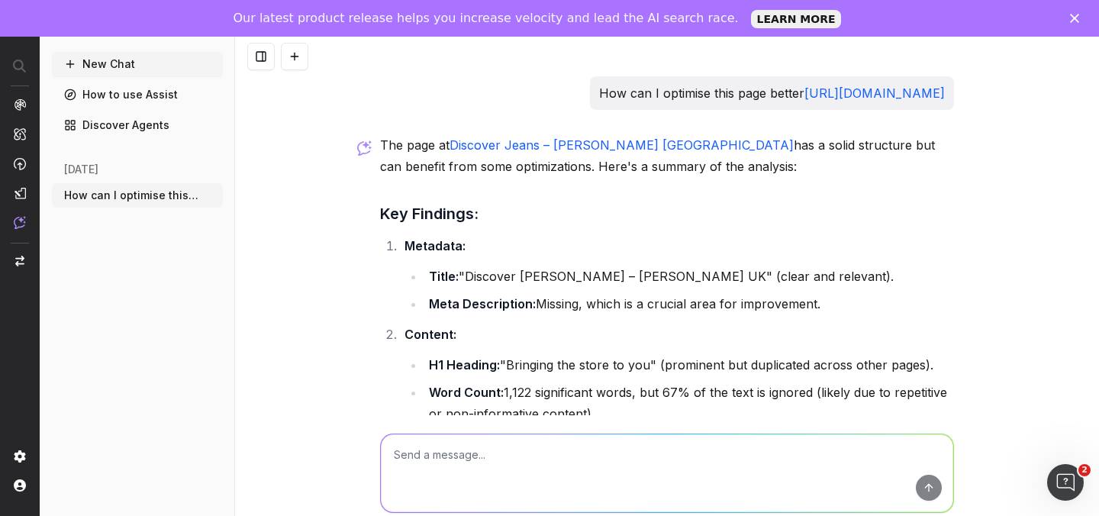
drag, startPoint x: 946, startPoint y: 95, endPoint x: 616, endPoint y: 94, distance: 329.8
click at [616, 94] on div "How can I optimise this page better https://www.victoriabeckham.com/pages/disco…" at bounding box center [772, 93] width 364 height 34
copy link "https://www.victoriabeckham.com/pages/discover-jeans"
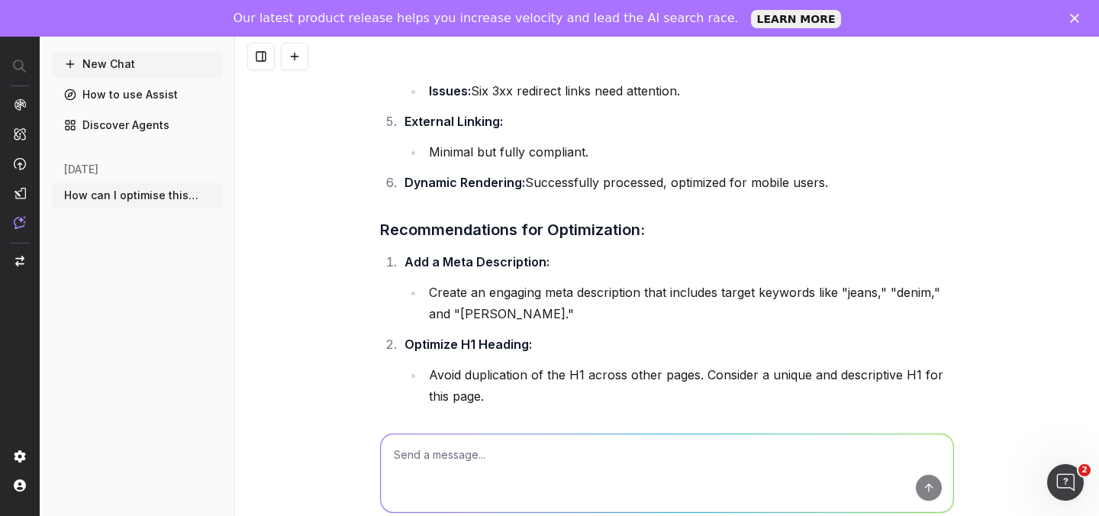
scroll to position [1026, 0]
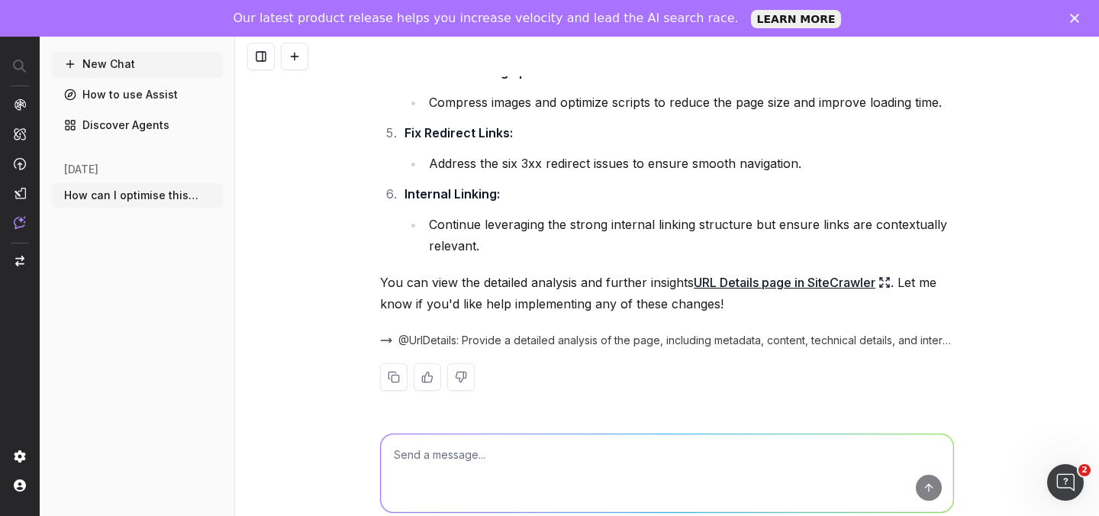
click at [461, 473] on textarea at bounding box center [667, 473] width 573 height 78
paste textarea "https://www.victoriabeckham.com/pages/discover-jeans"
type textarea "can you recommend a H1 header for this page https://www.victoriabeckham.com/pag…"
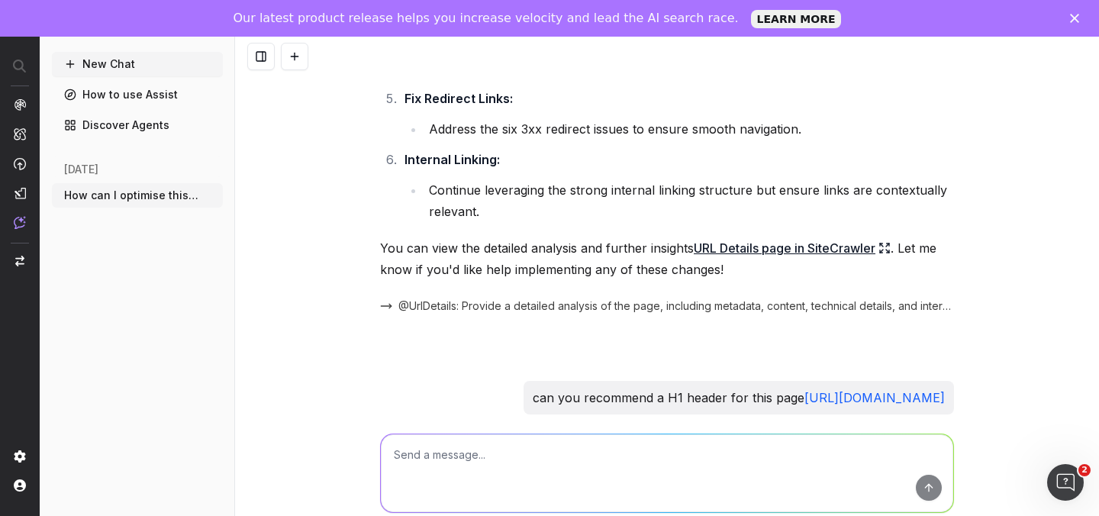
scroll to position [663, 0]
